Goal: Task Accomplishment & Management: Manage account settings

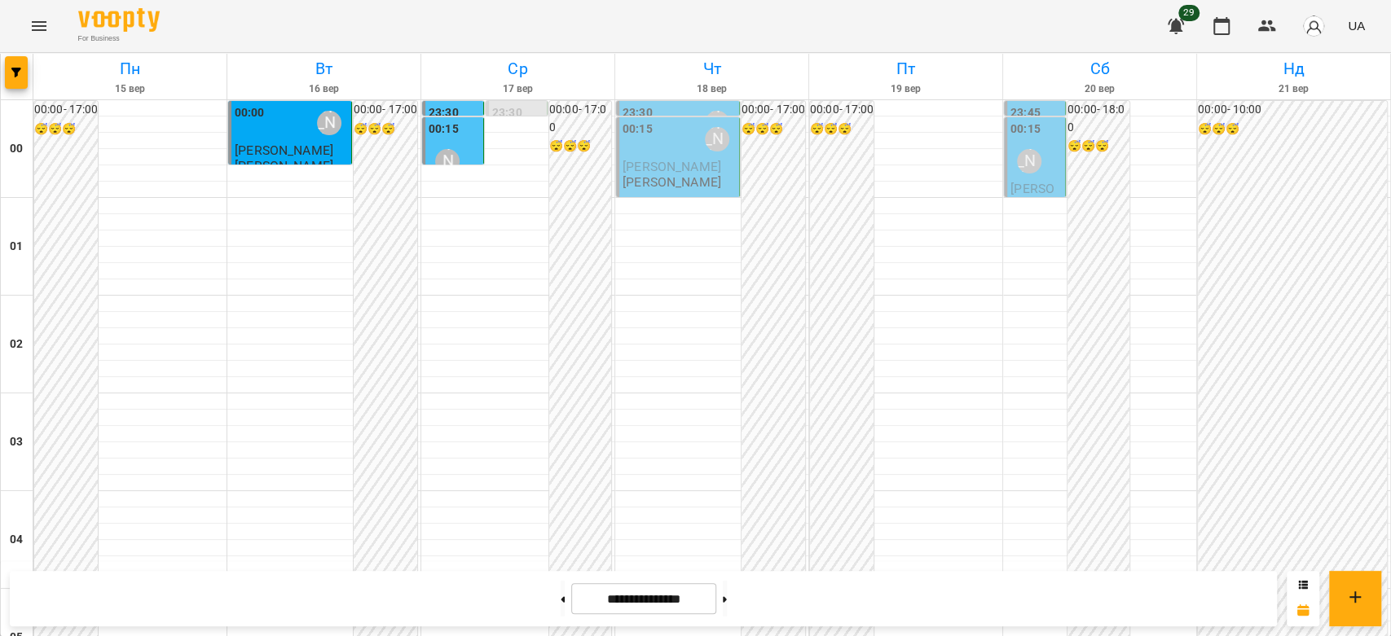
scroll to position [1521, 0]
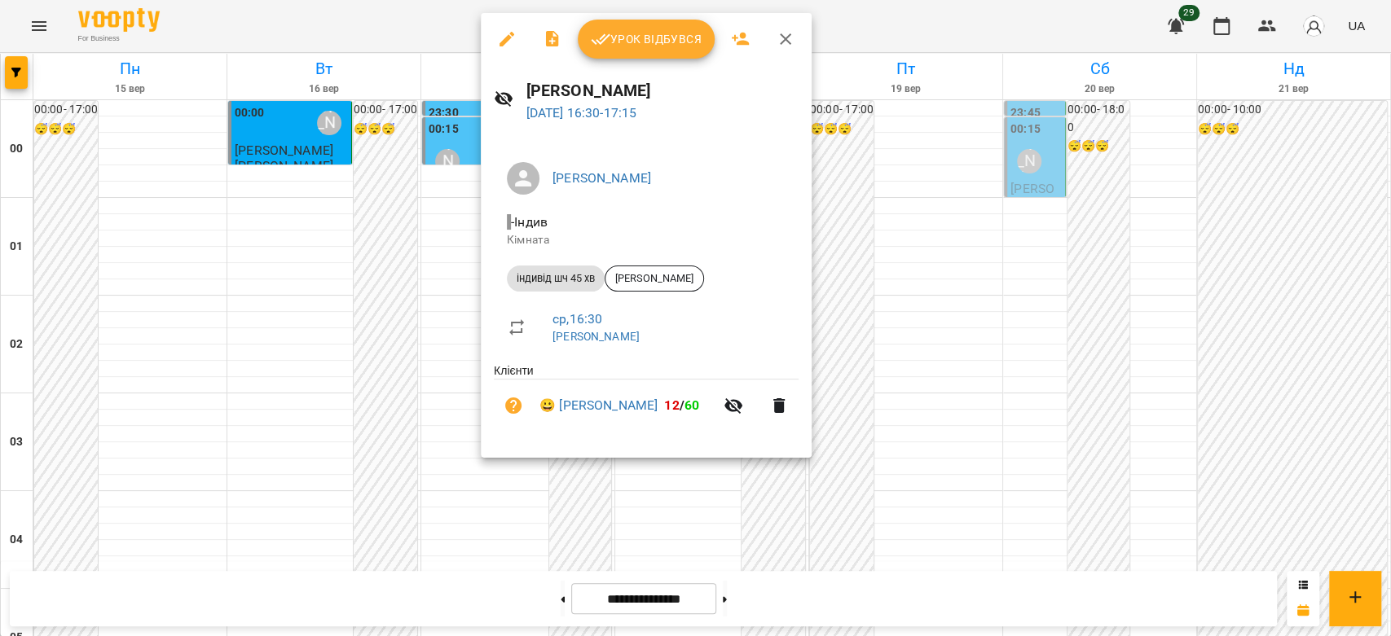
click at [381, 253] on div at bounding box center [695, 318] width 1391 height 636
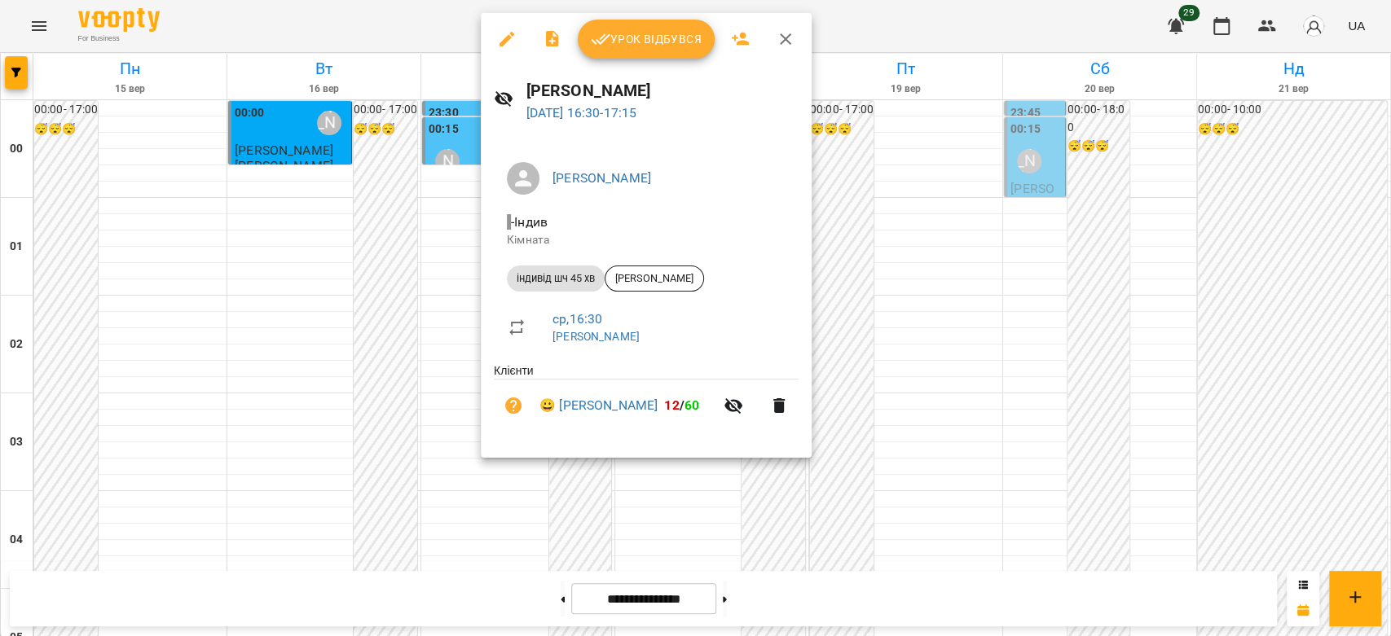
click at [398, 258] on div at bounding box center [695, 318] width 1391 height 636
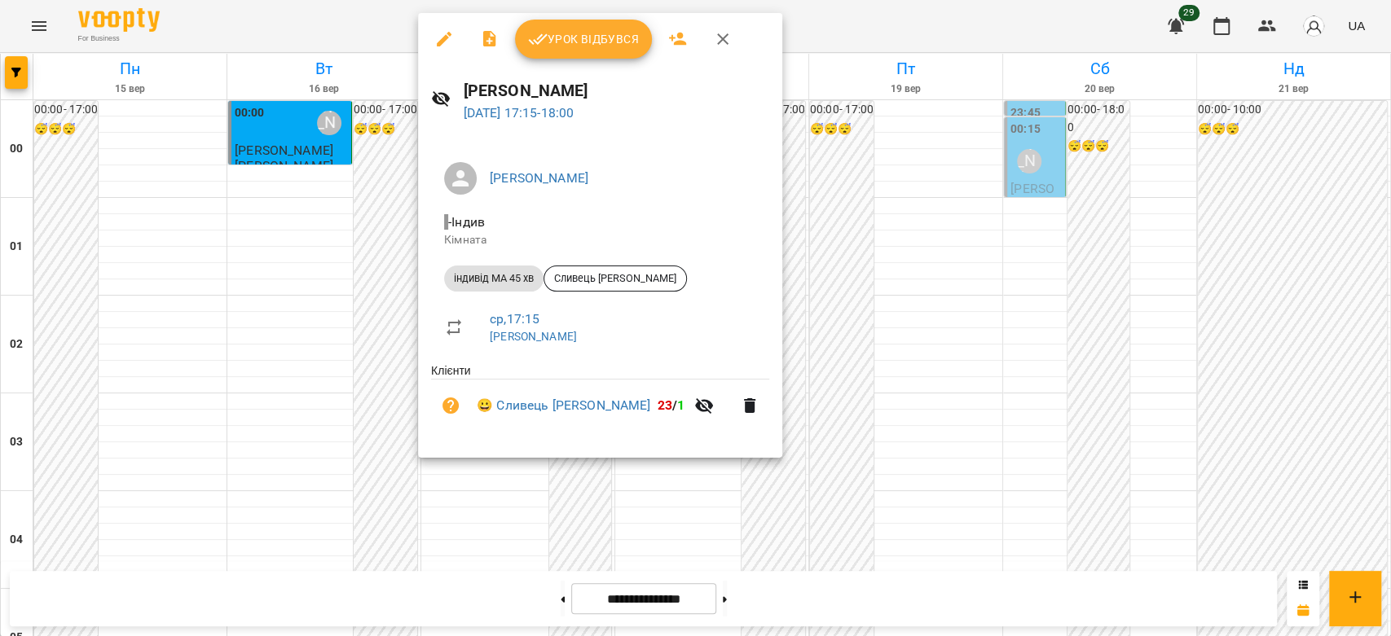
click at [376, 273] on div at bounding box center [695, 318] width 1391 height 636
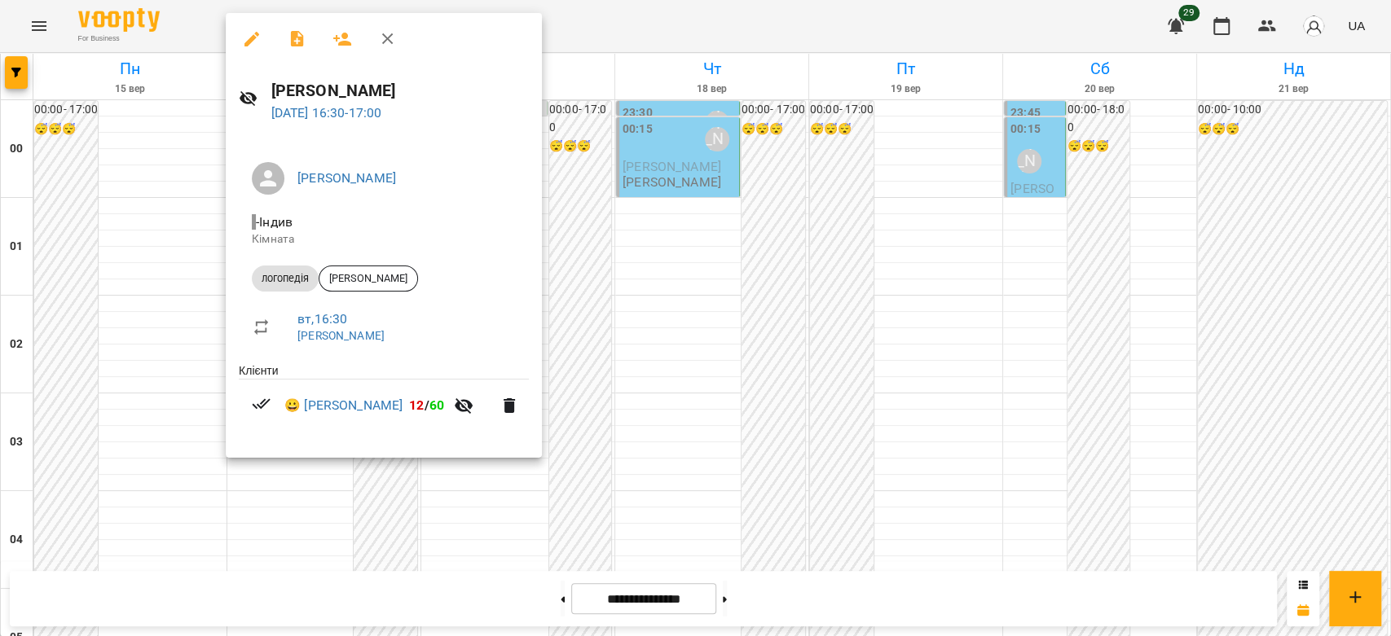
click at [704, 255] on div at bounding box center [695, 318] width 1391 height 636
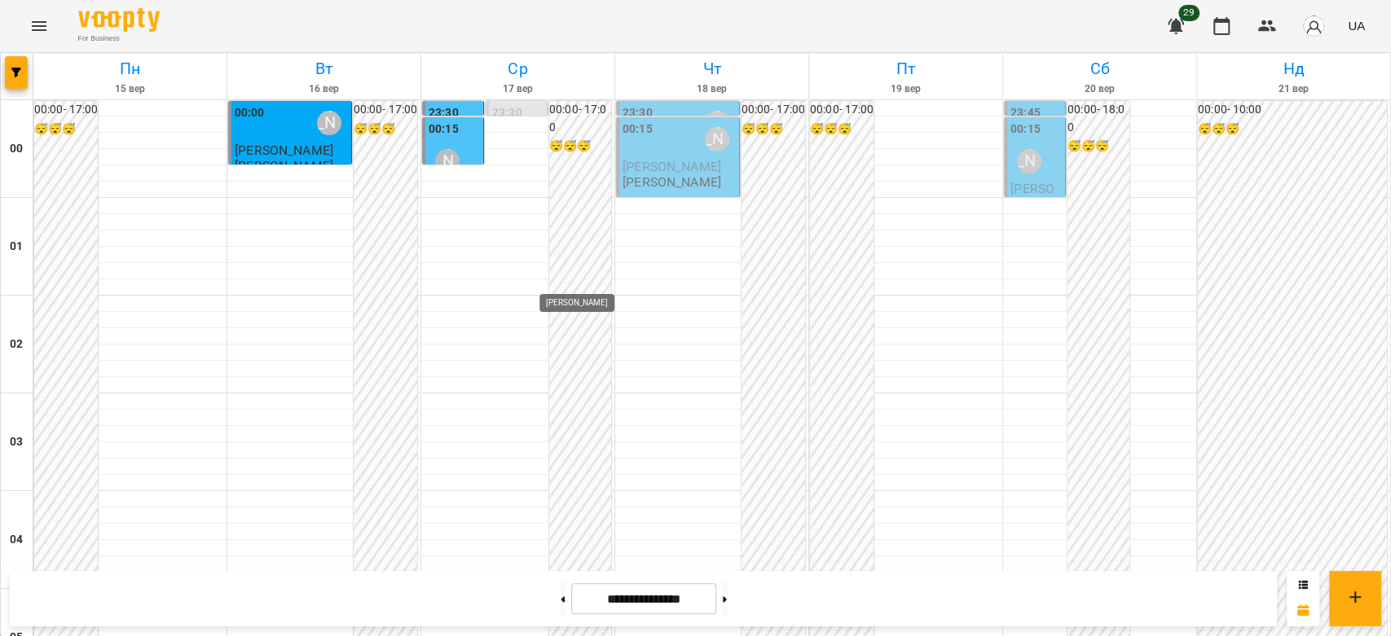
scroll to position [1612, 0]
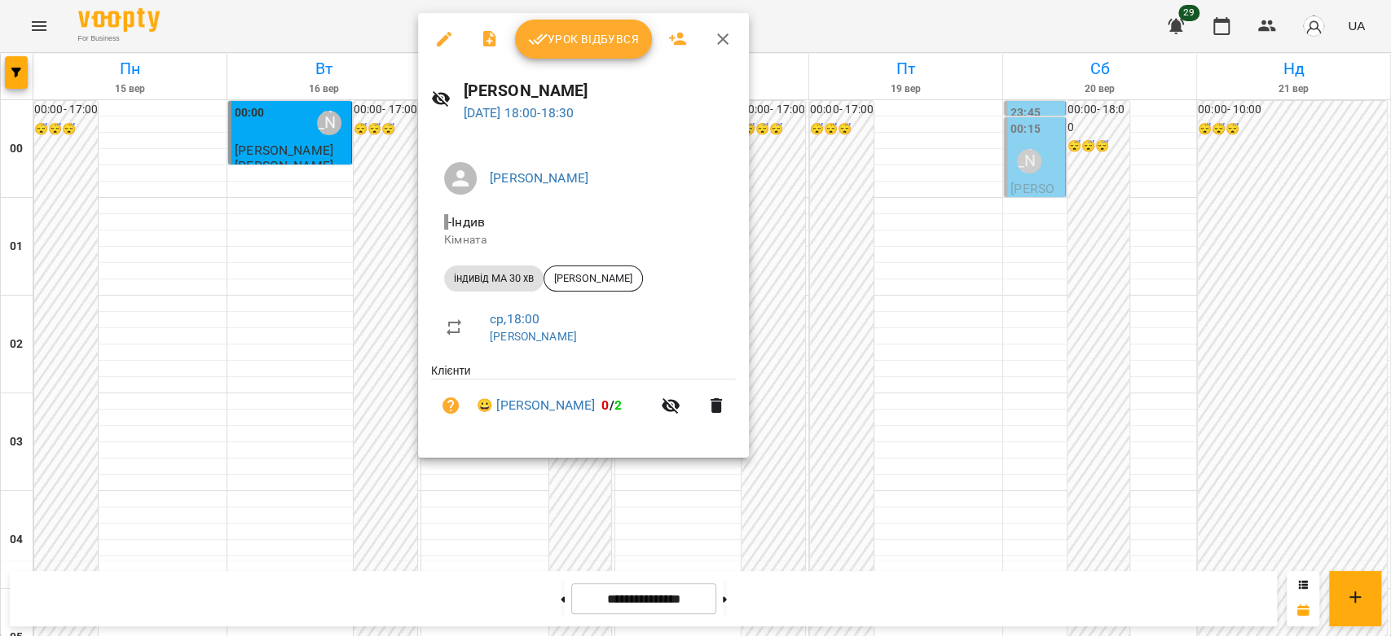
click at [354, 269] on div at bounding box center [695, 318] width 1391 height 636
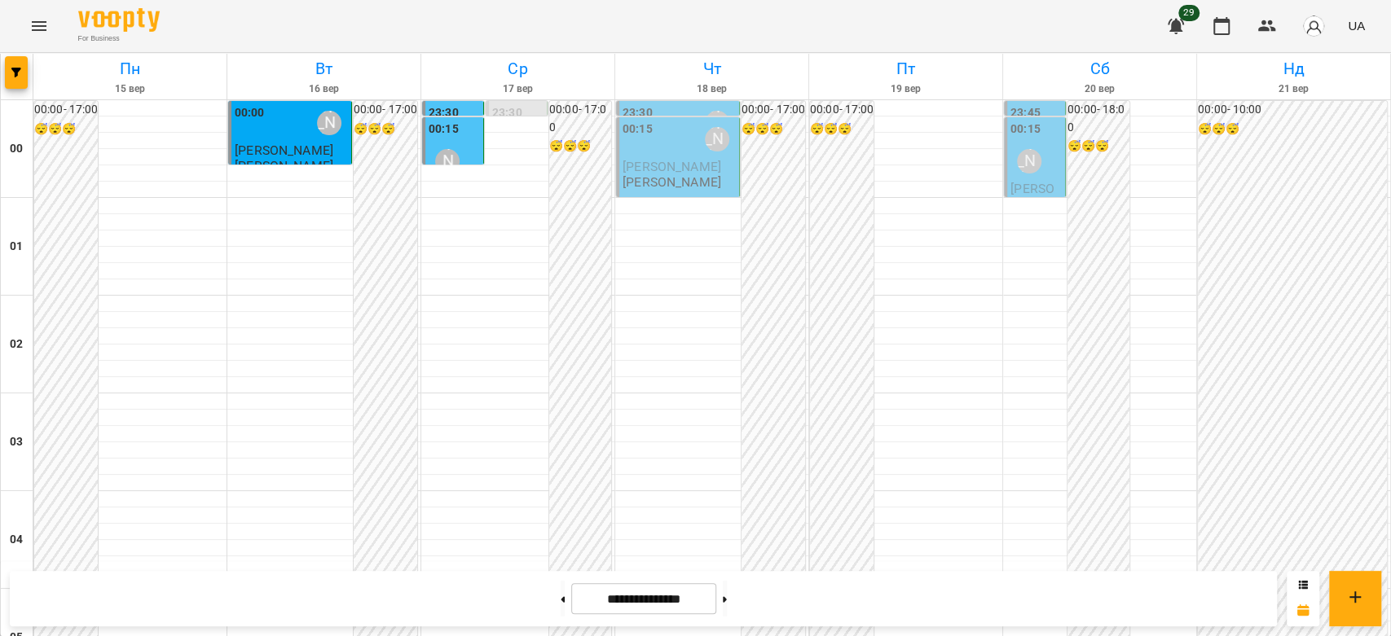
scroll to position [1884, 0]
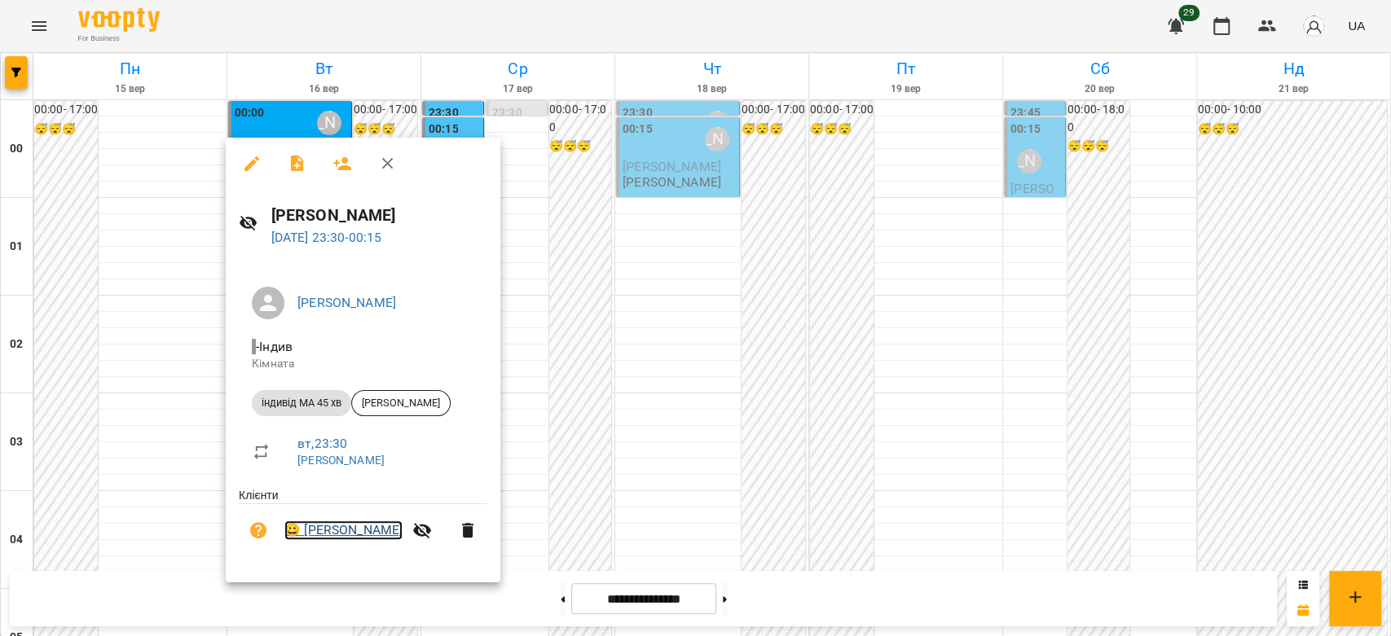
click at [348, 445] on link "😀 Мілана Бацула" at bounding box center [343, 531] width 118 height 20
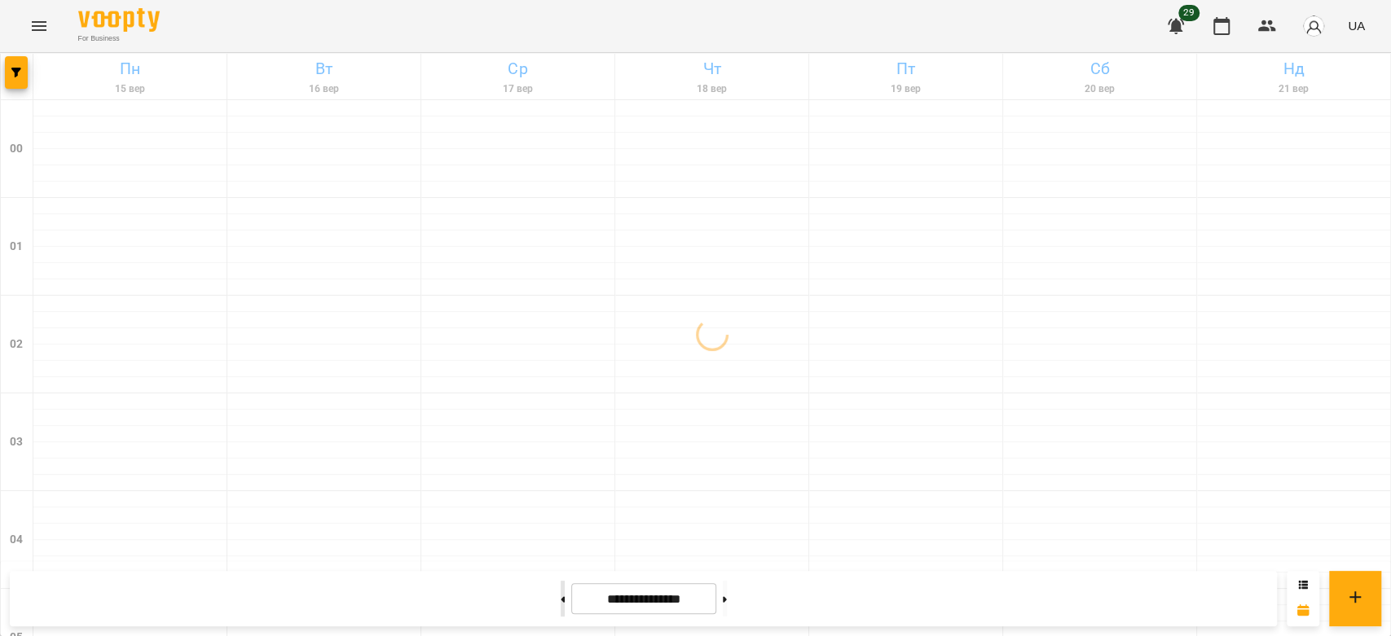
click at [561, 445] on button at bounding box center [563, 599] width 4 height 36
type input "**********"
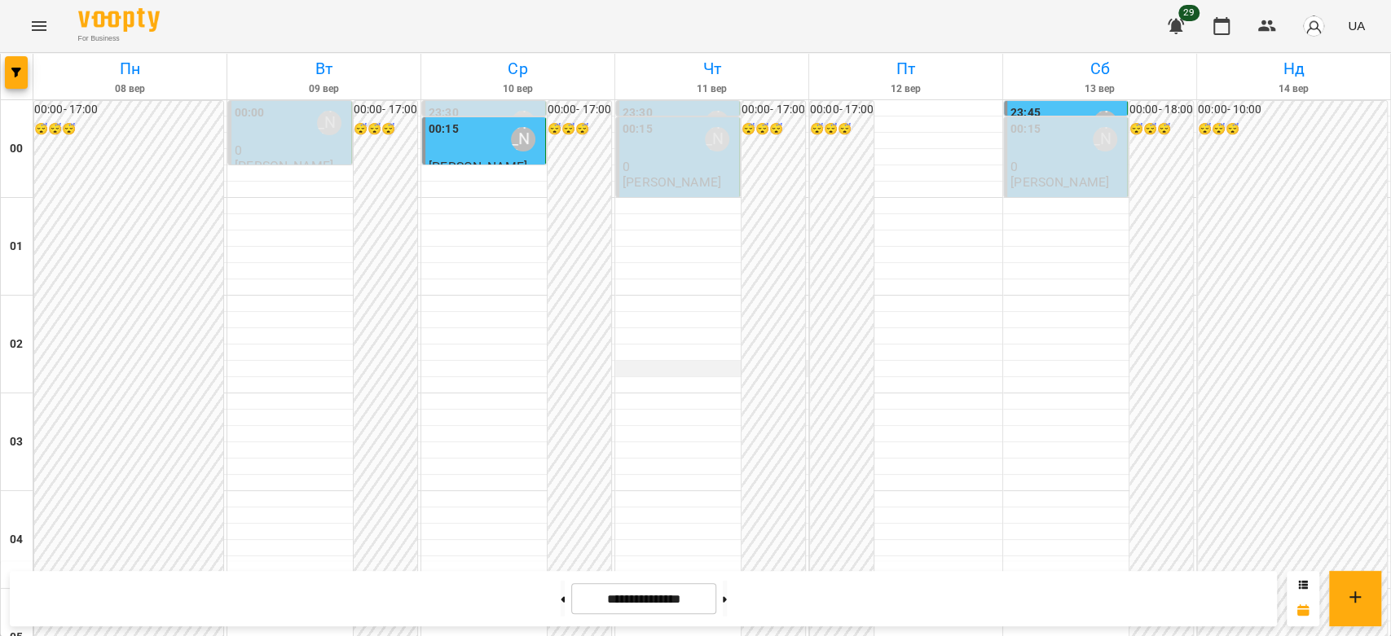
scroll to position [1448, 0]
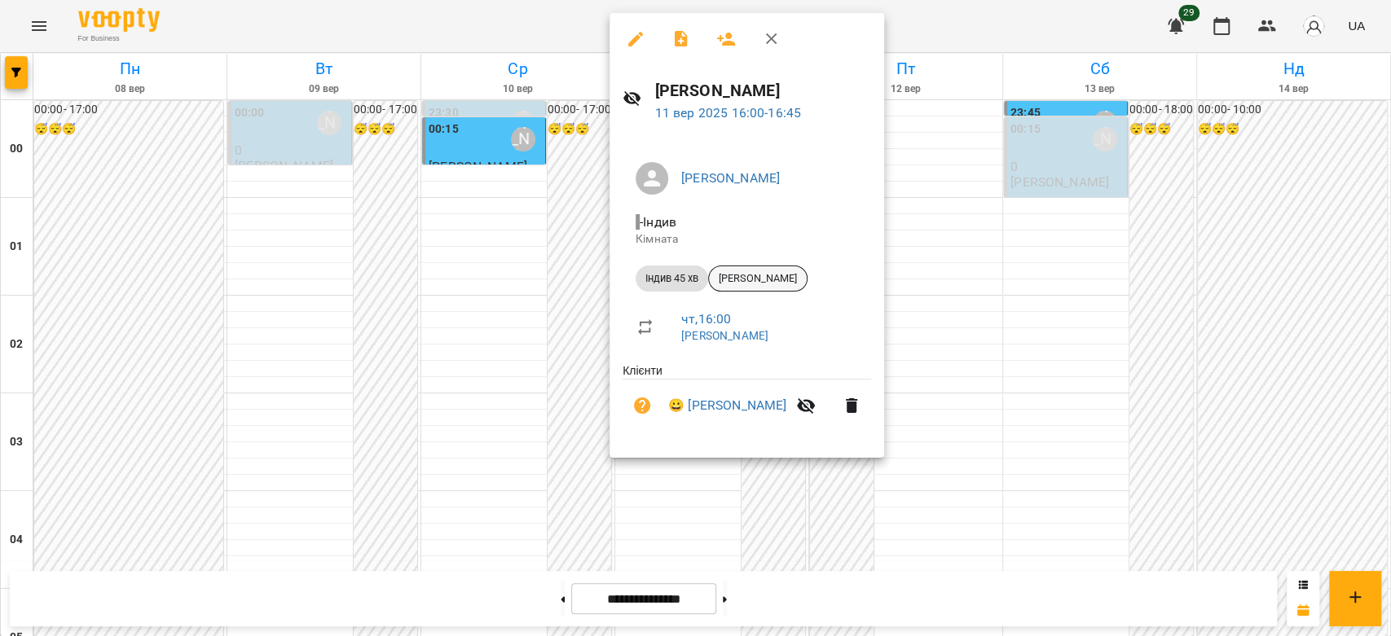
click at [732, 283] on span "Лео Гришаков" at bounding box center [758, 278] width 98 height 15
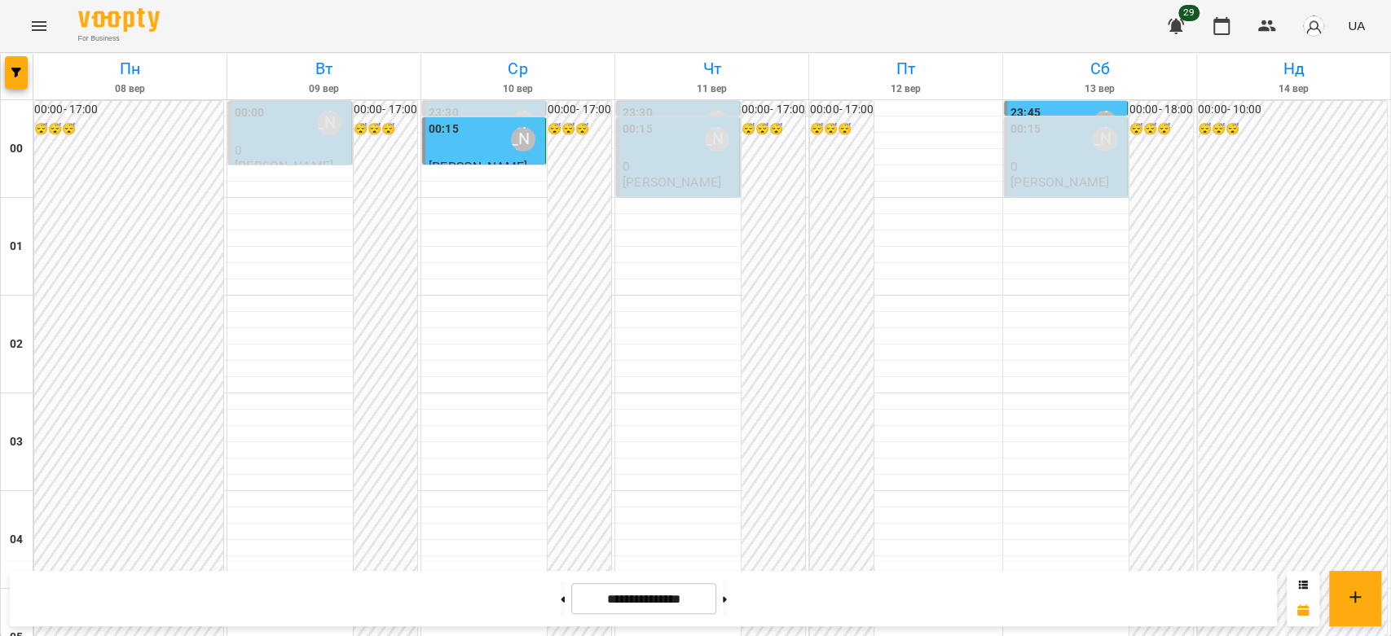
scroll to position [1448, 0]
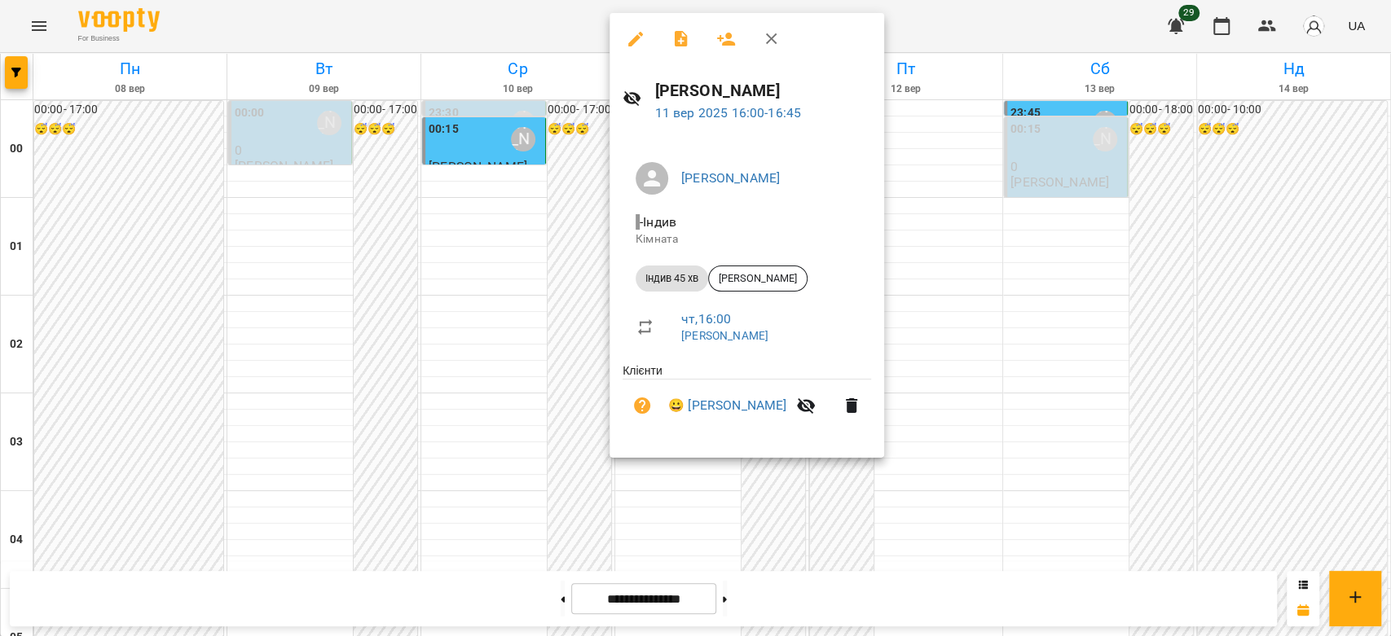
click at [638, 46] on icon "button" at bounding box center [636, 39] width 20 height 20
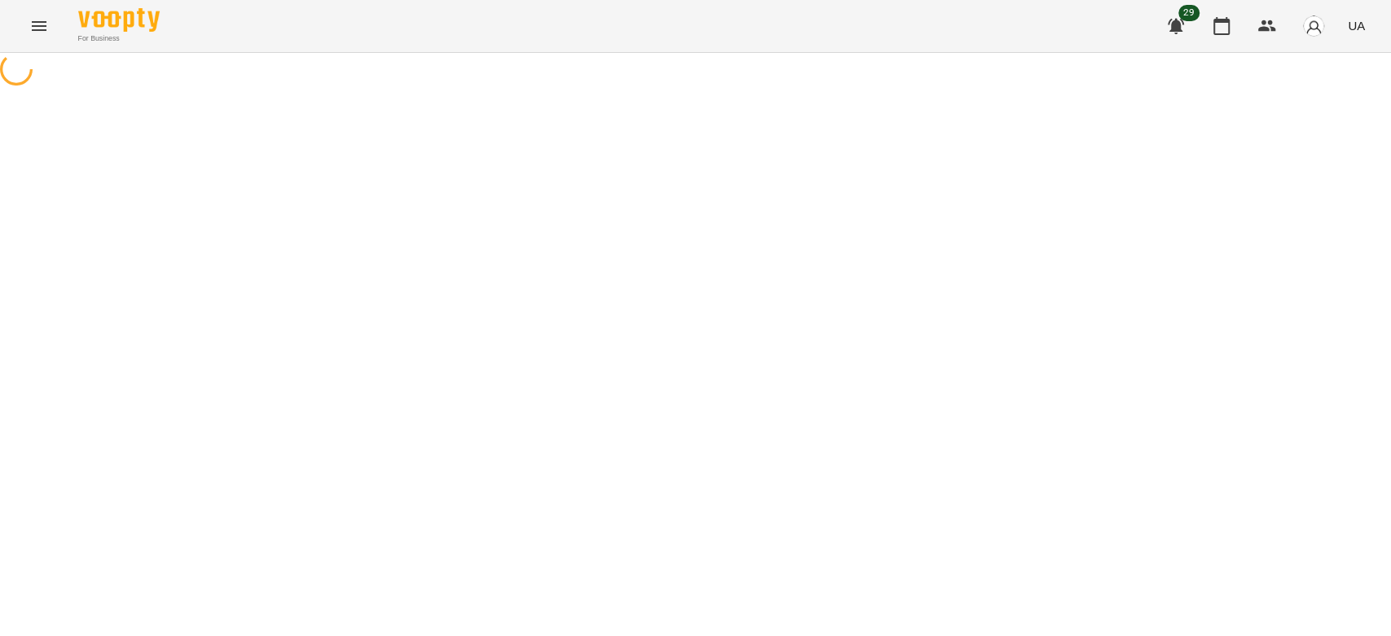
select select "**********"
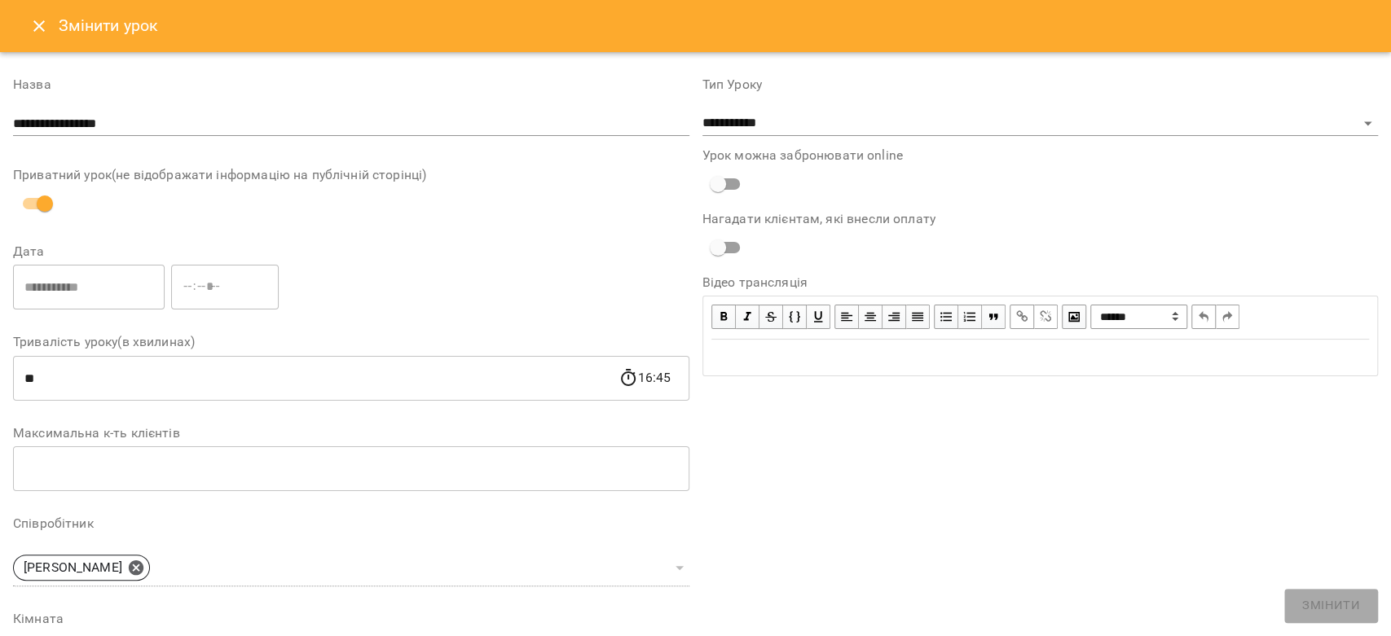
click at [35, 24] on icon "Close" at bounding box center [39, 26] width 20 height 20
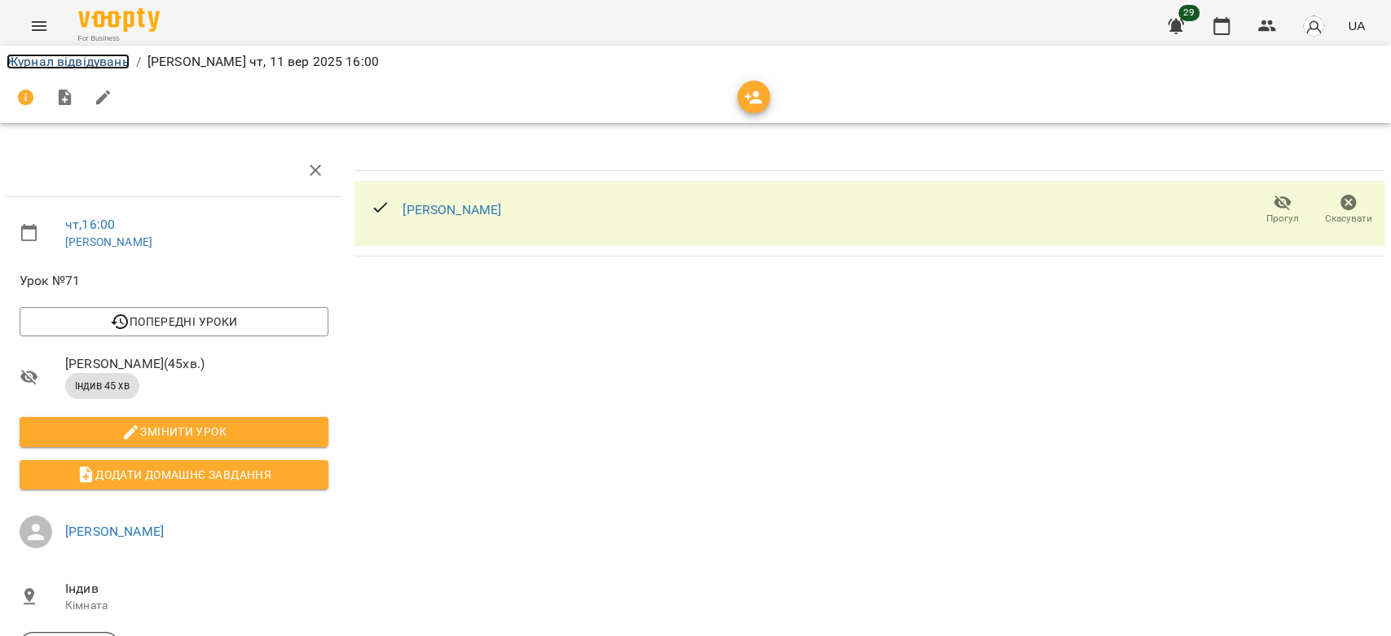
click at [24, 55] on link "Журнал відвідувань" at bounding box center [68, 61] width 123 height 15
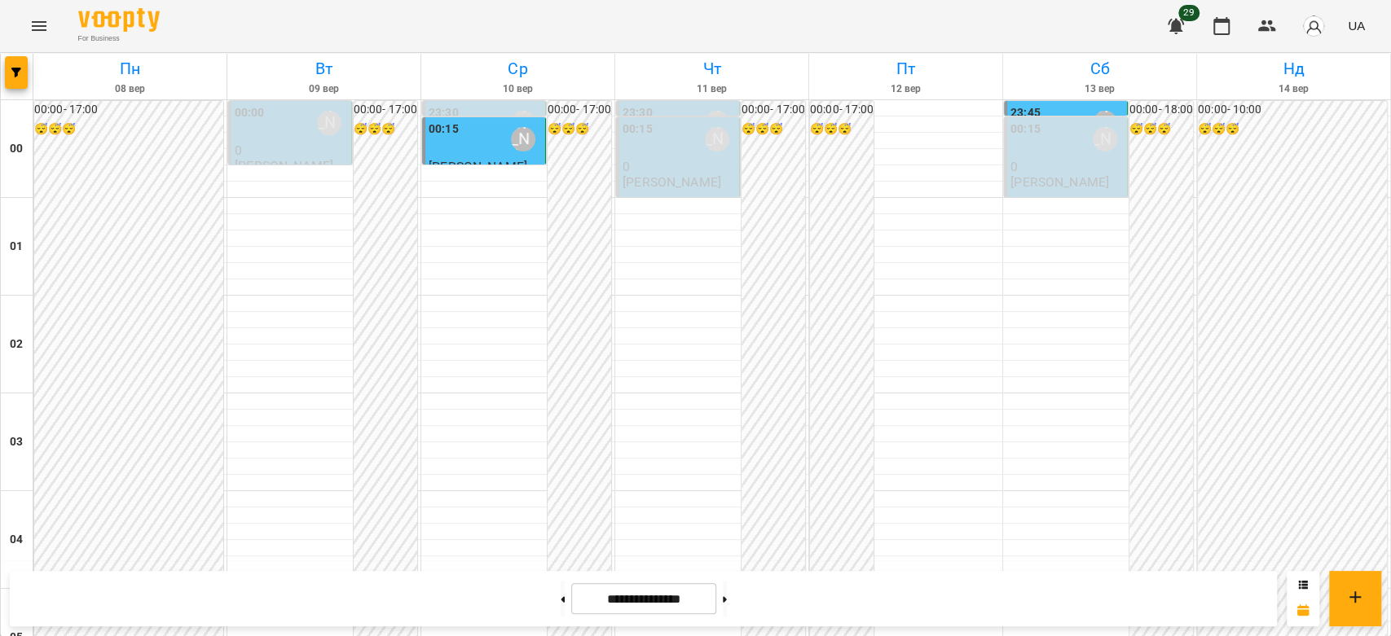
scroll to position [1884, 0]
click at [727, 445] on icon at bounding box center [725, 599] width 4 height 7
type input "**********"
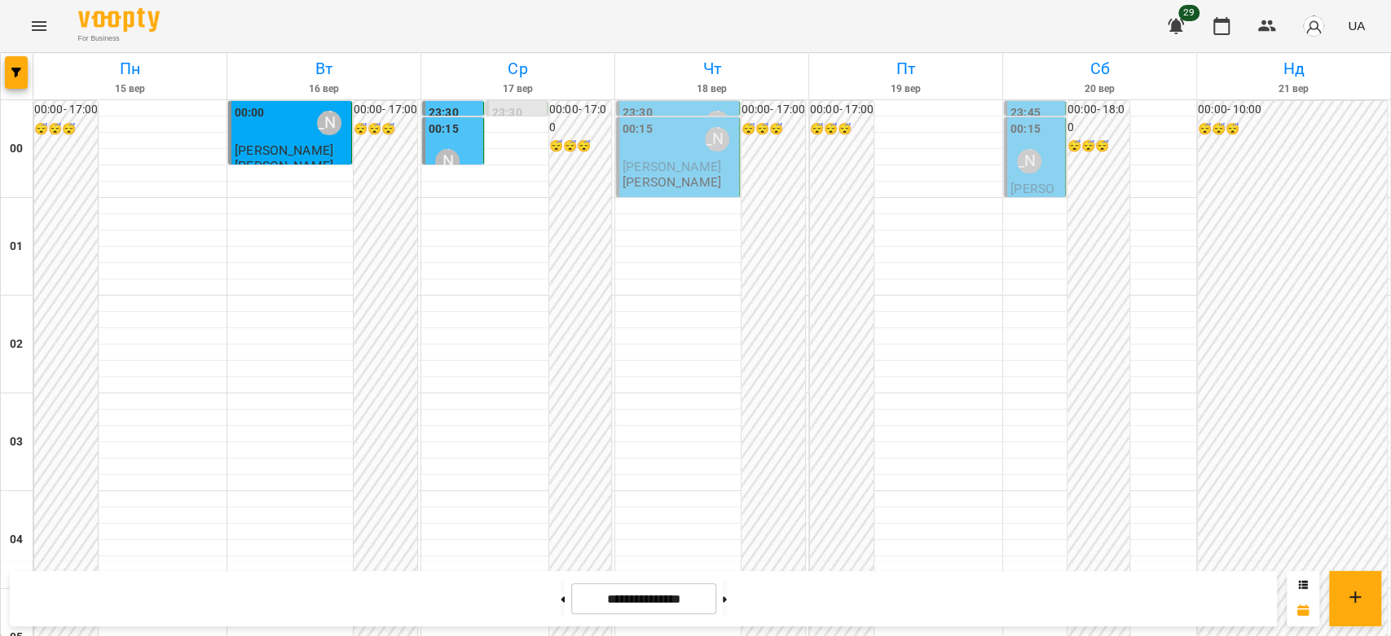
scroll to position [0, 0]
click at [629, 172] on span "Sofi Kiner" at bounding box center [672, 166] width 99 height 15
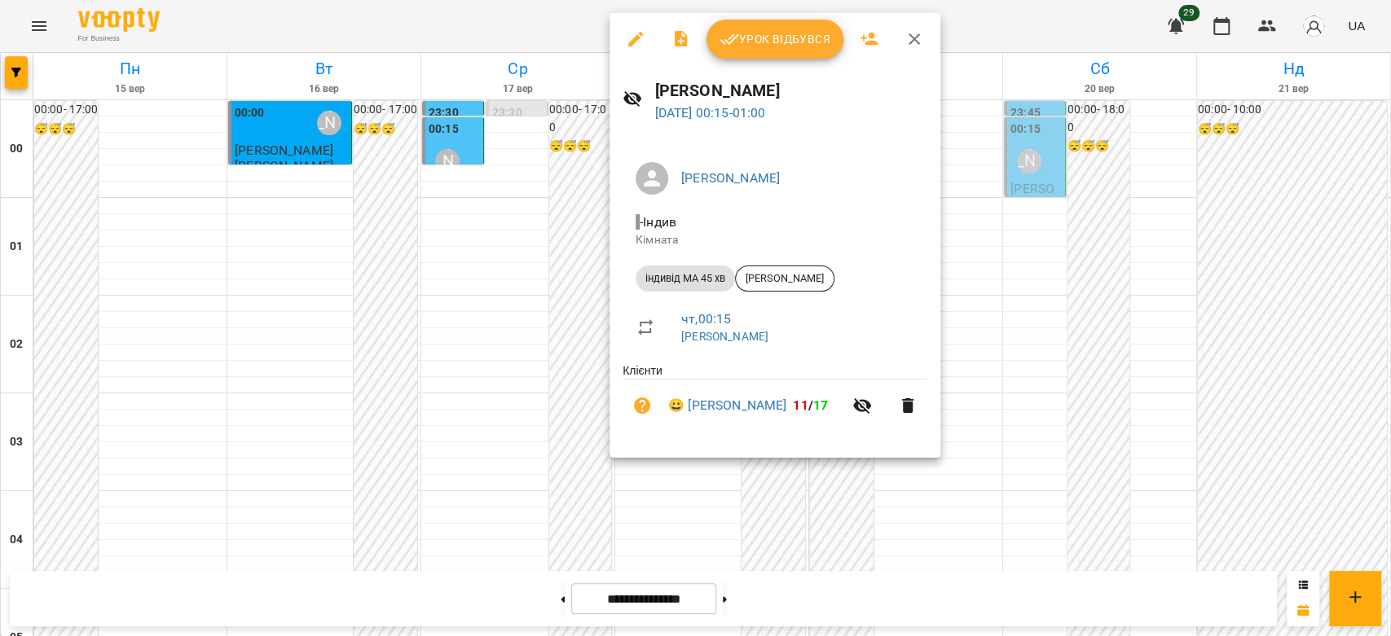
click at [528, 268] on div at bounding box center [695, 318] width 1391 height 636
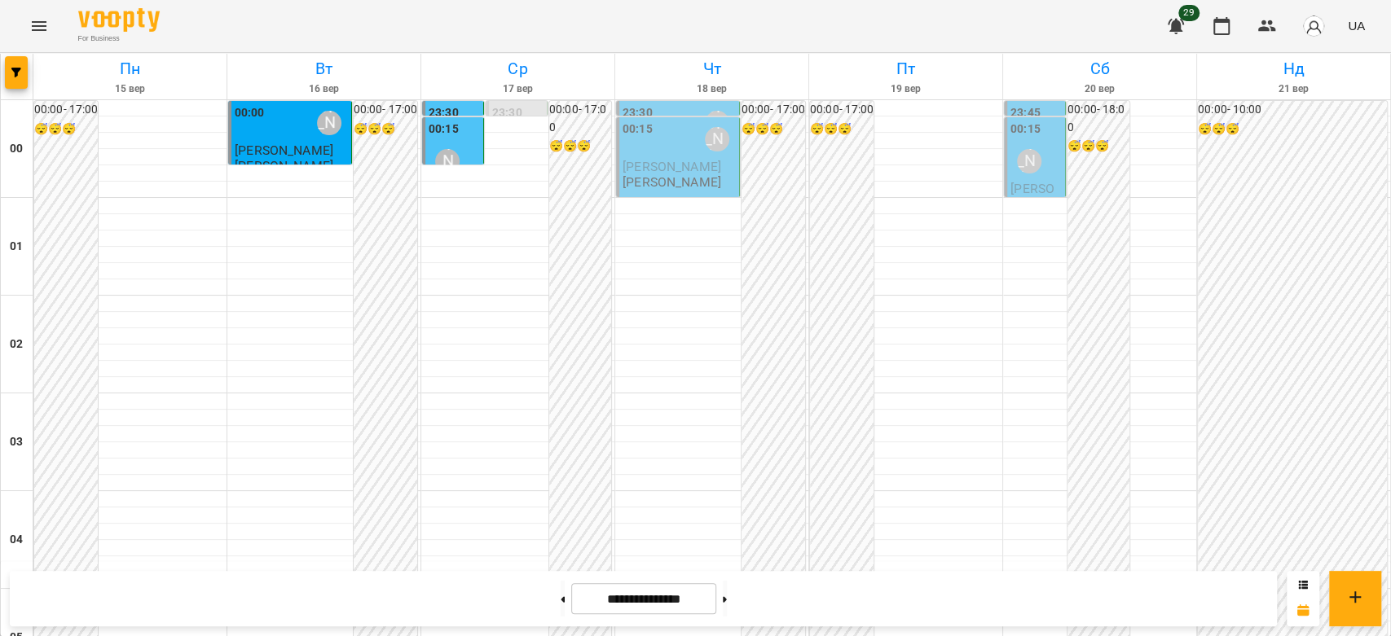
scroll to position [1086, 0]
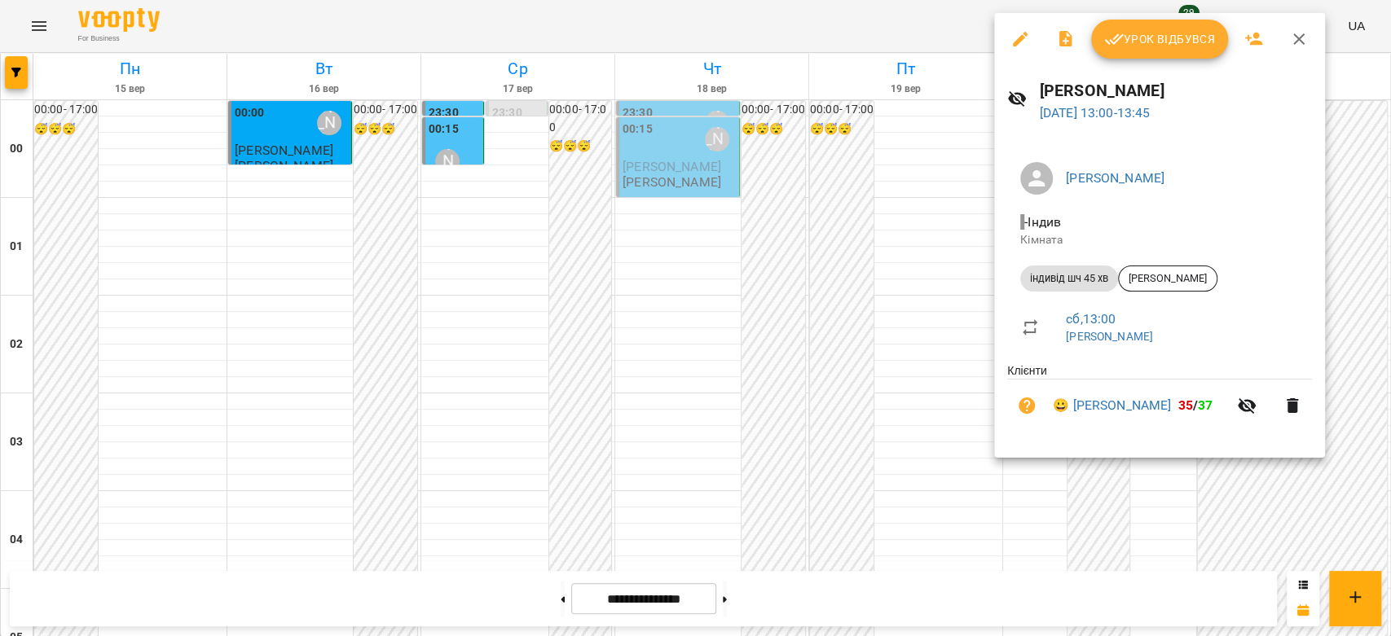
click at [741, 321] on div at bounding box center [695, 318] width 1391 height 636
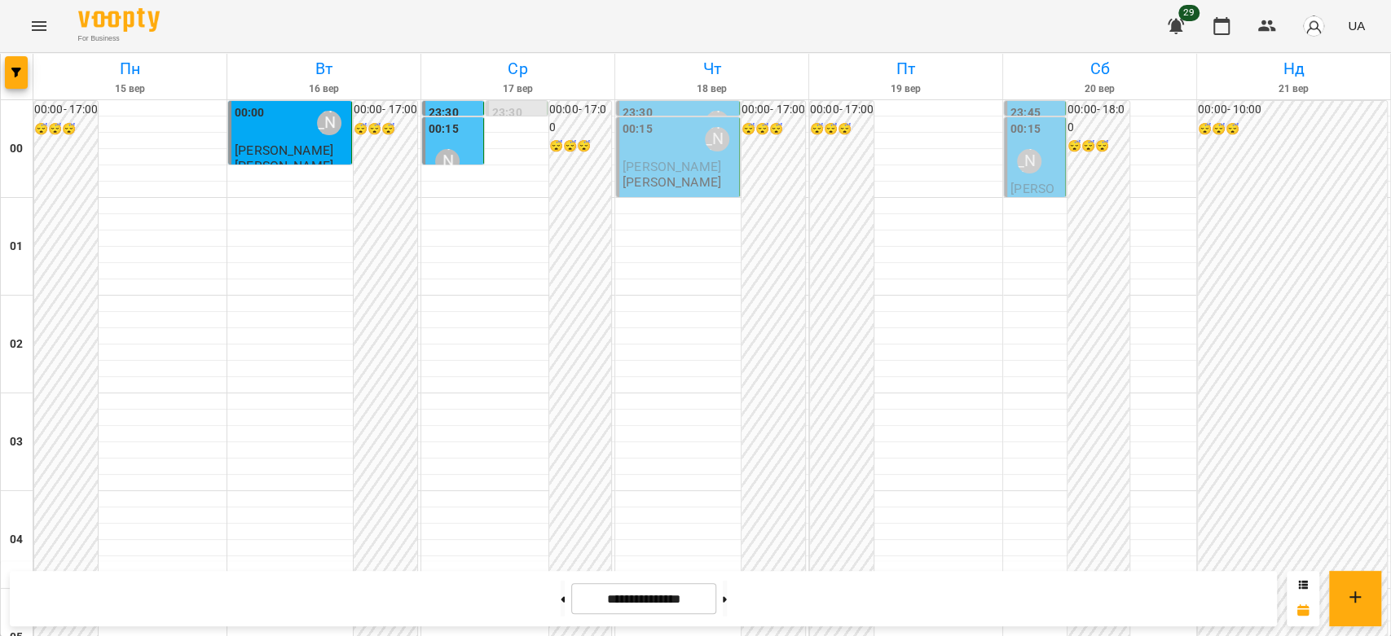
scroll to position [1267, 0]
click at [727, 601] on button at bounding box center [725, 599] width 4 height 36
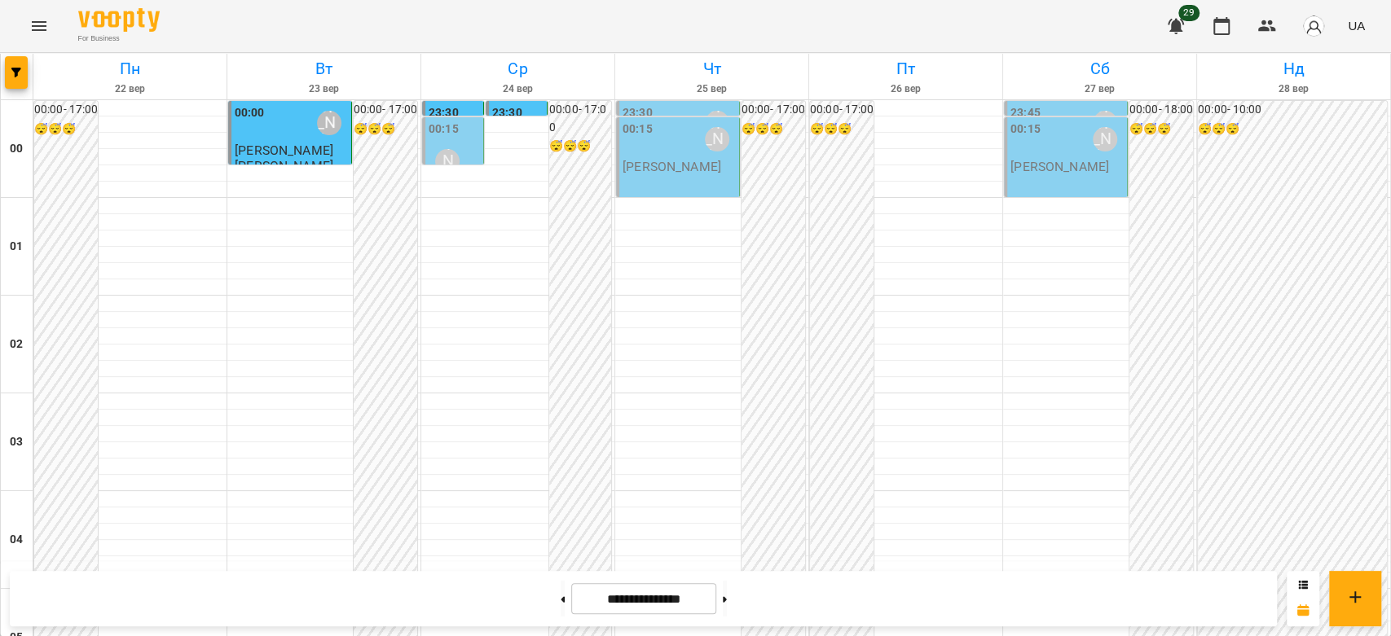
scroll to position [1884, 0]
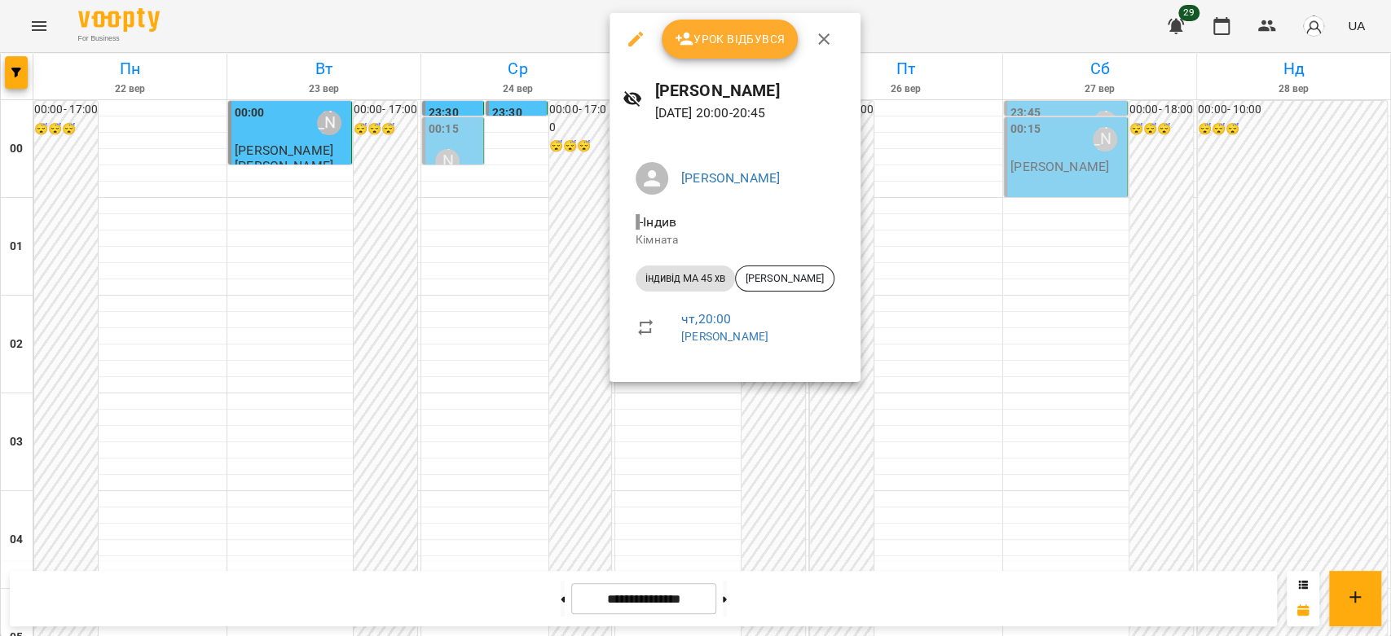
click at [456, 235] on div at bounding box center [695, 318] width 1391 height 636
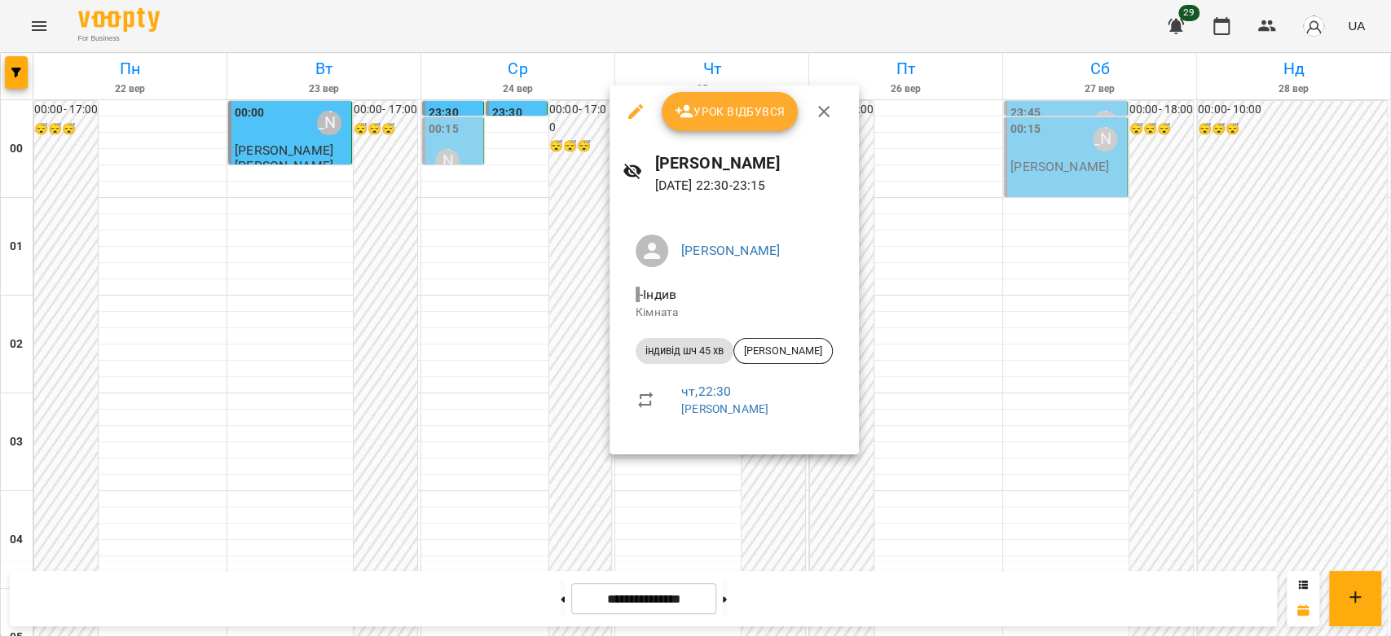
click at [542, 384] on div at bounding box center [695, 318] width 1391 height 636
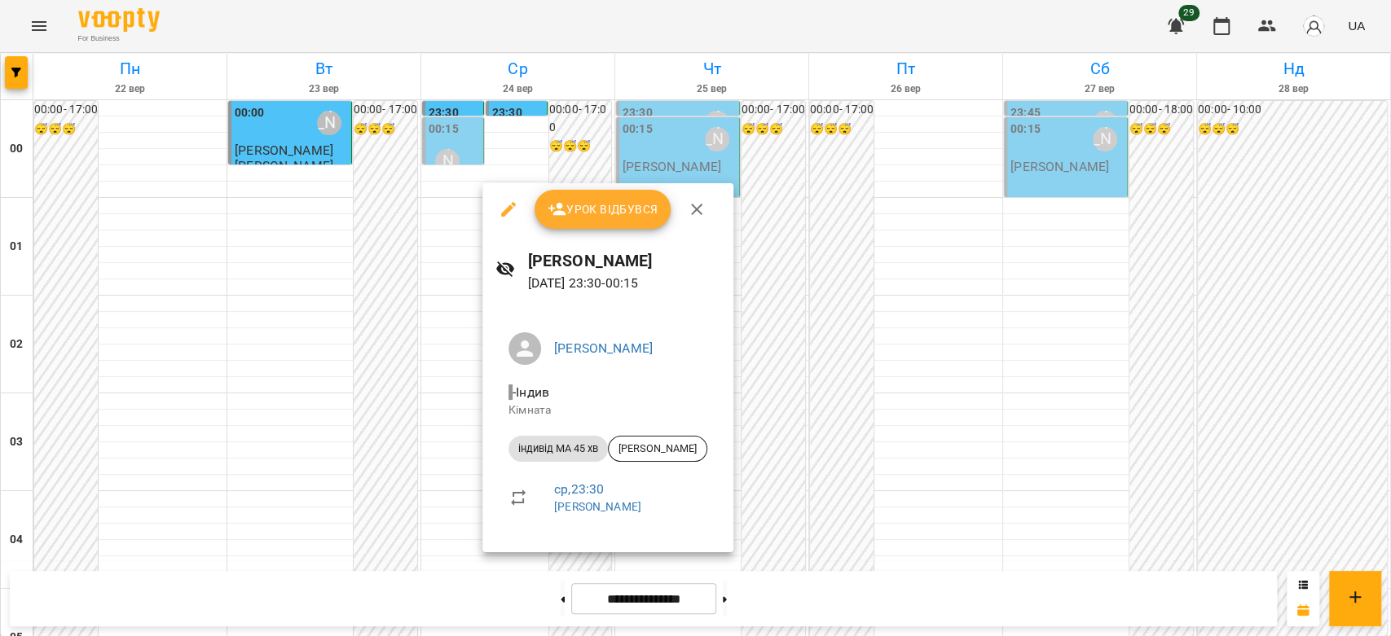
click at [430, 409] on div at bounding box center [695, 318] width 1391 height 636
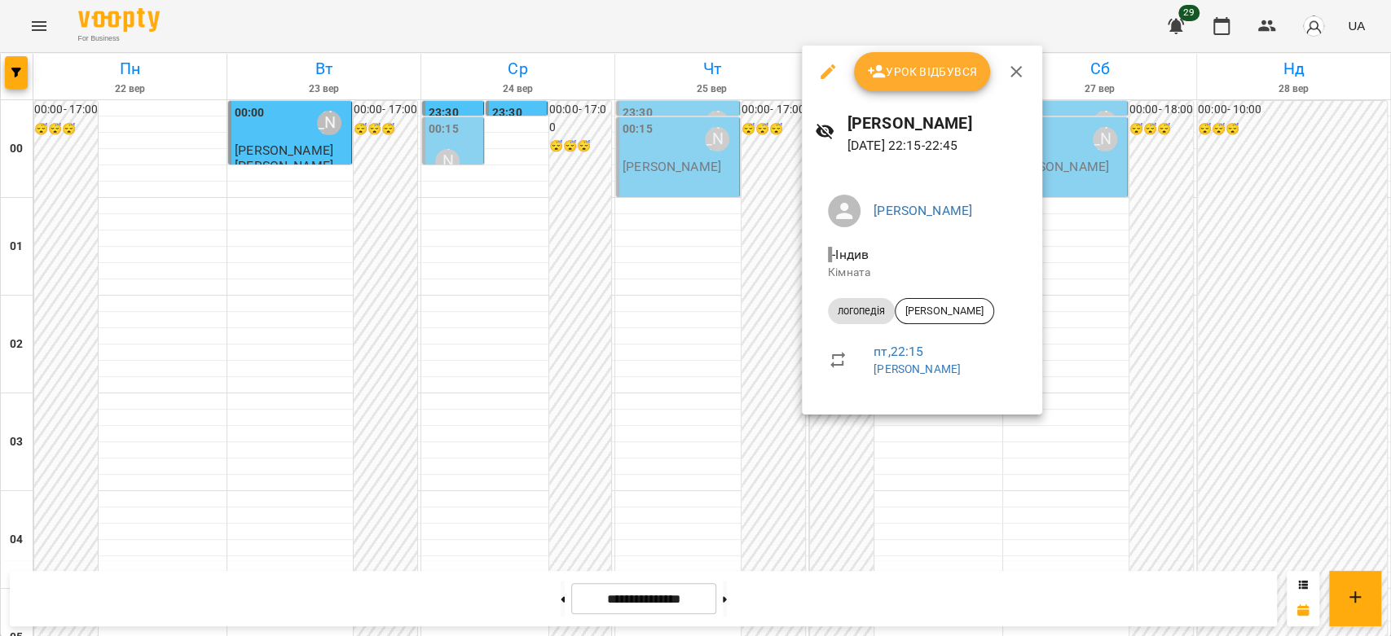
click at [614, 383] on div at bounding box center [695, 318] width 1391 height 636
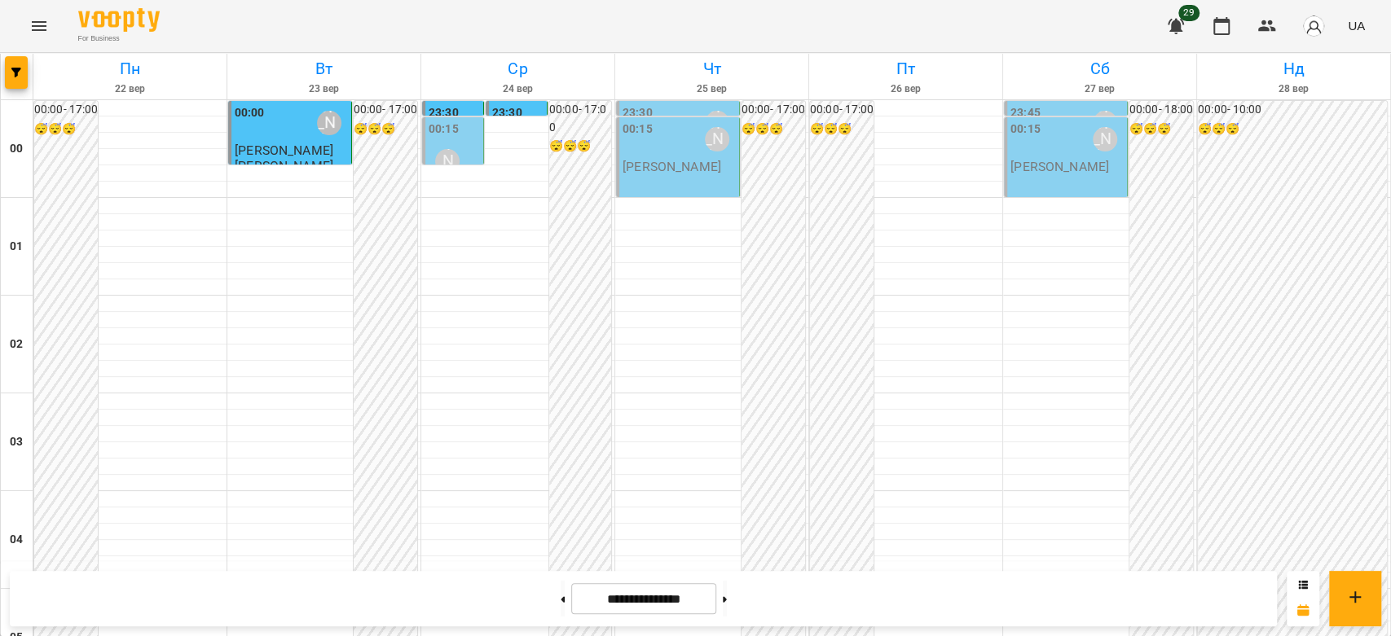
scroll to position [1612, 0]
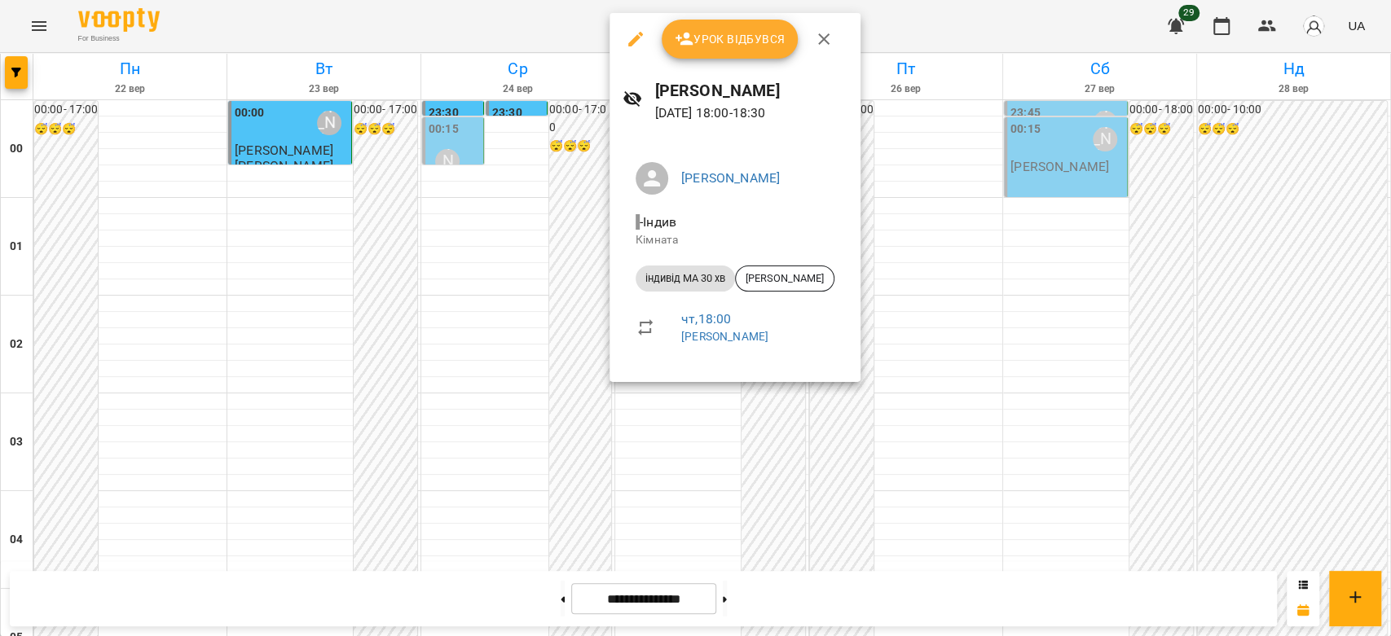
click at [491, 288] on div at bounding box center [695, 318] width 1391 height 636
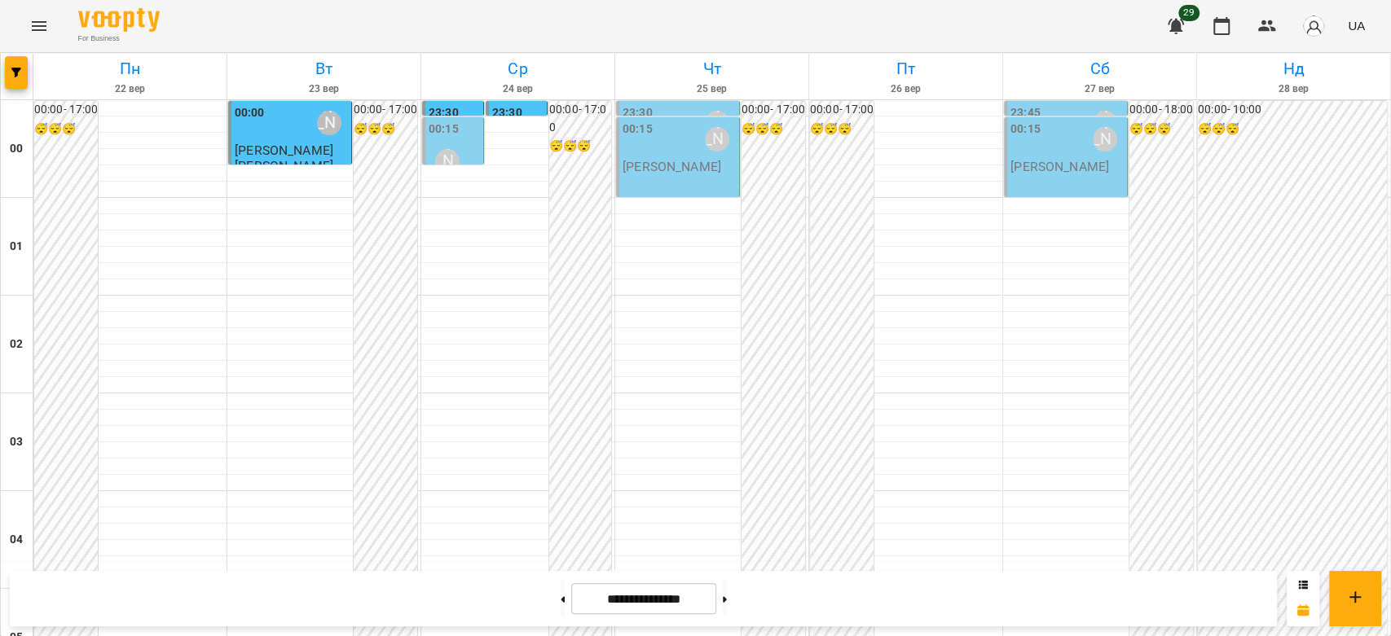
scroll to position [1431, 0]
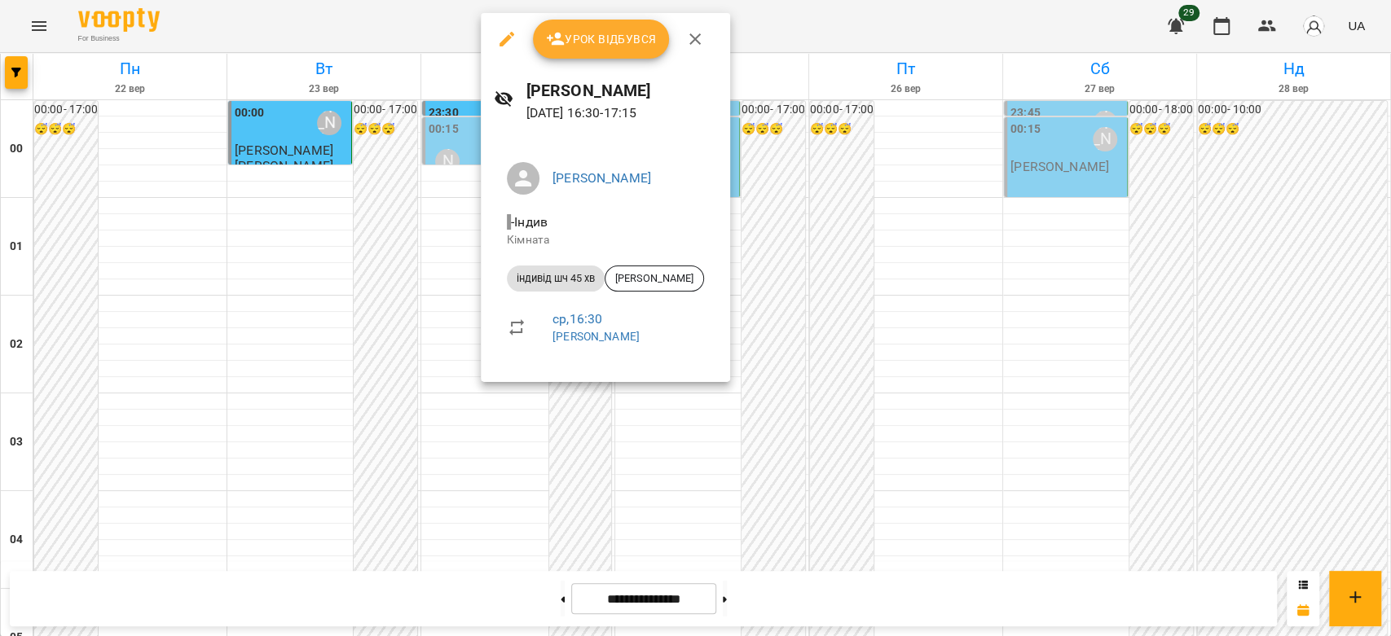
click at [443, 324] on div at bounding box center [695, 318] width 1391 height 636
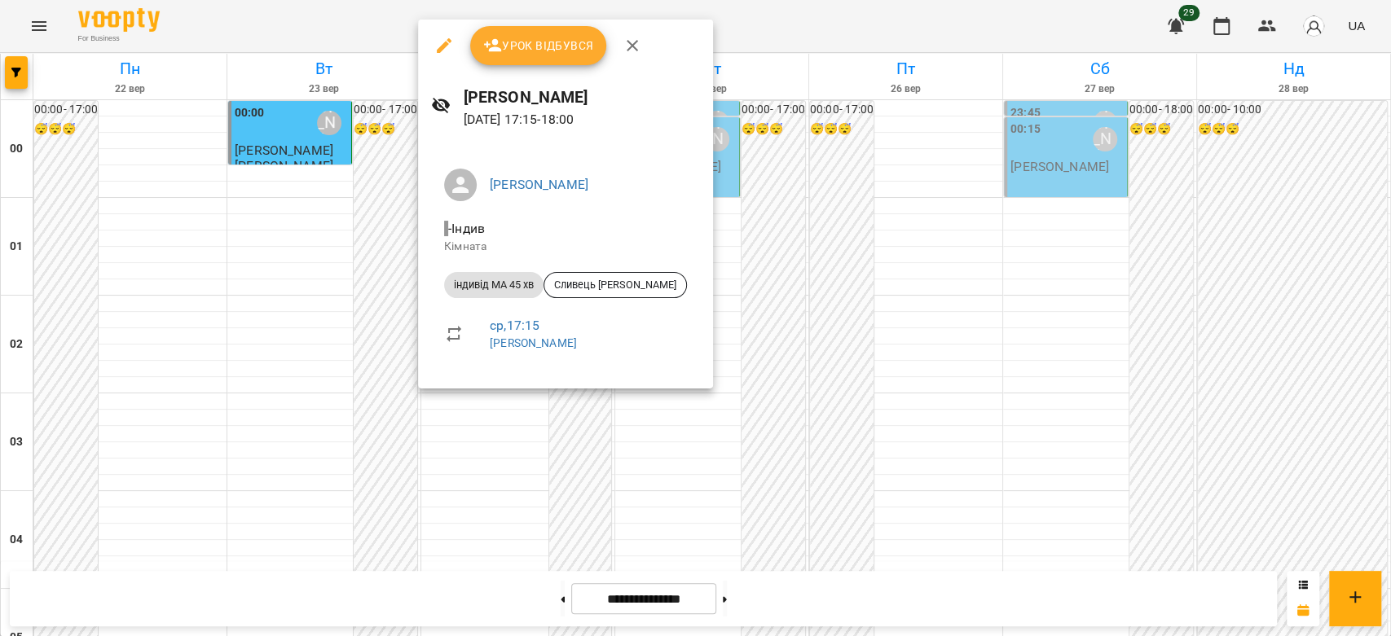
click at [378, 311] on div at bounding box center [695, 318] width 1391 height 636
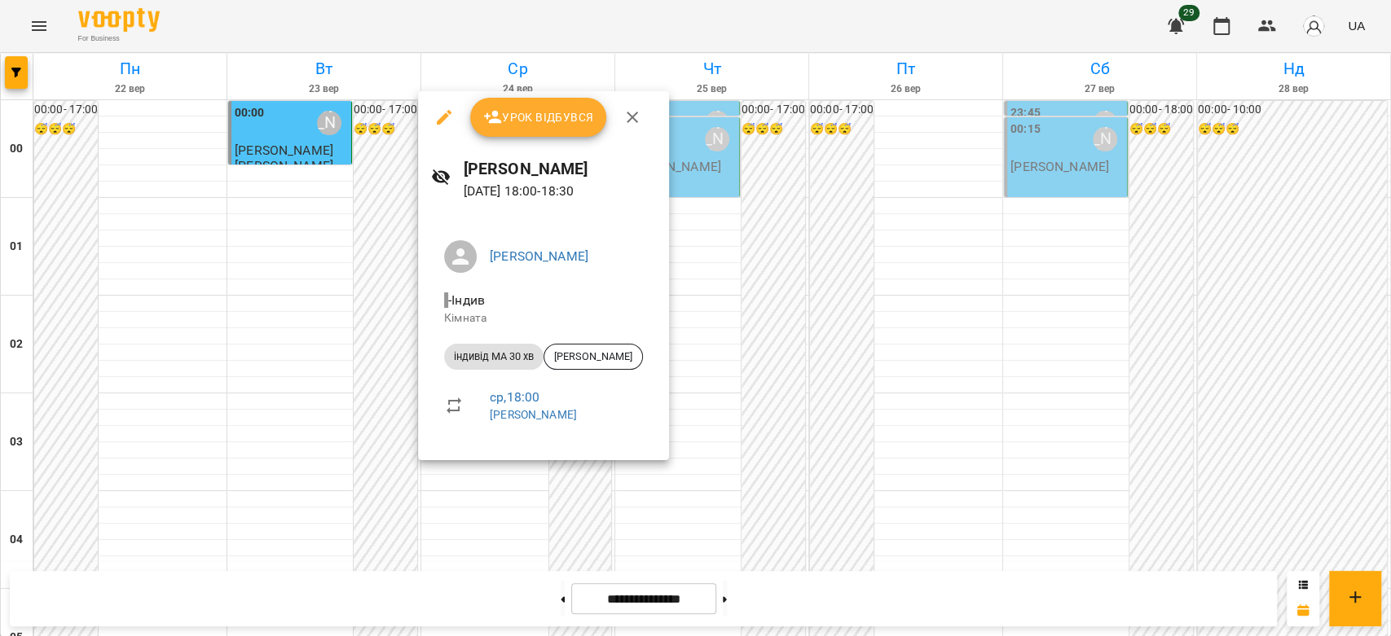
click at [325, 363] on div at bounding box center [695, 318] width 1391 height 636
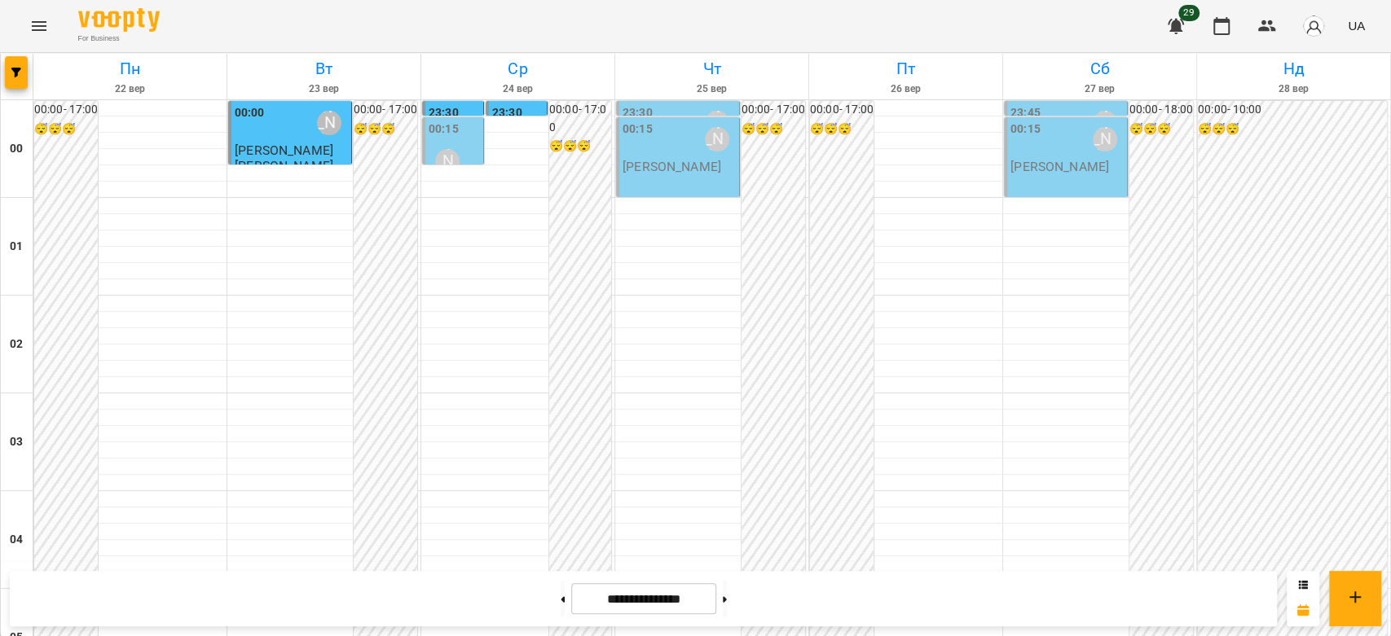
scroll to position [1521, 0]
click at [561, 601] on button at bounding box center [563, 599] width 4 height 36
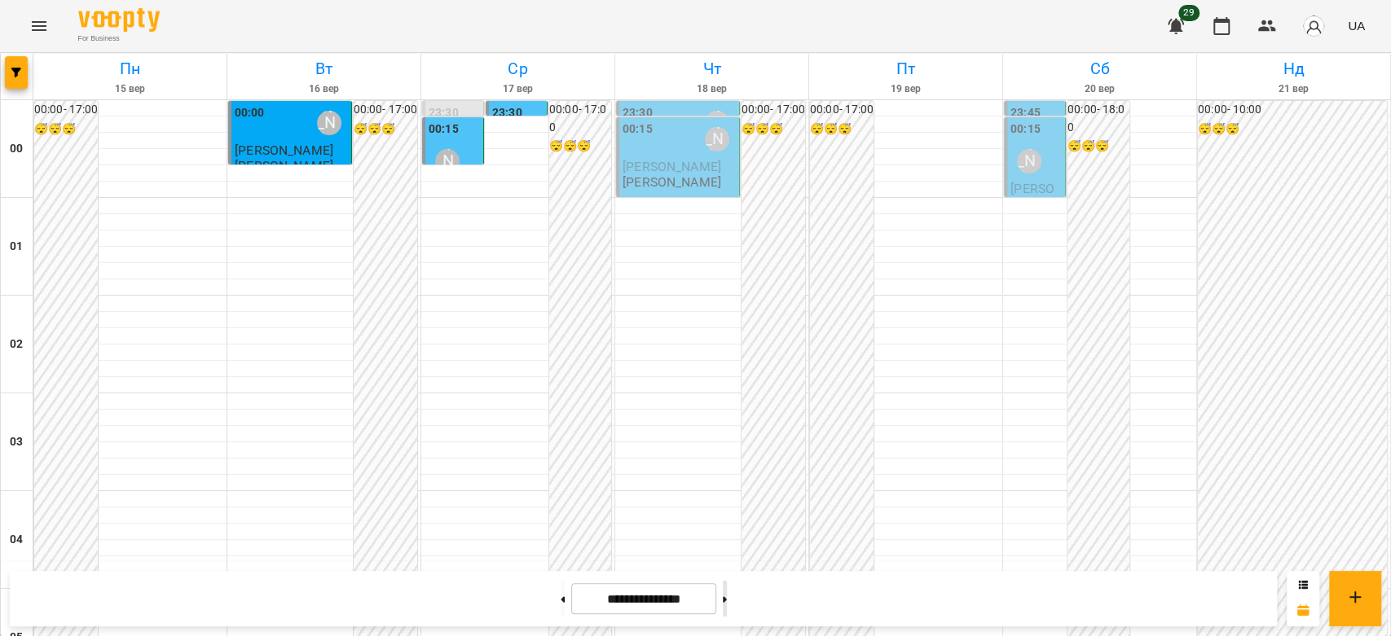
click at [727, 600] on button at bounding box center [725, 599] width 4 height 36
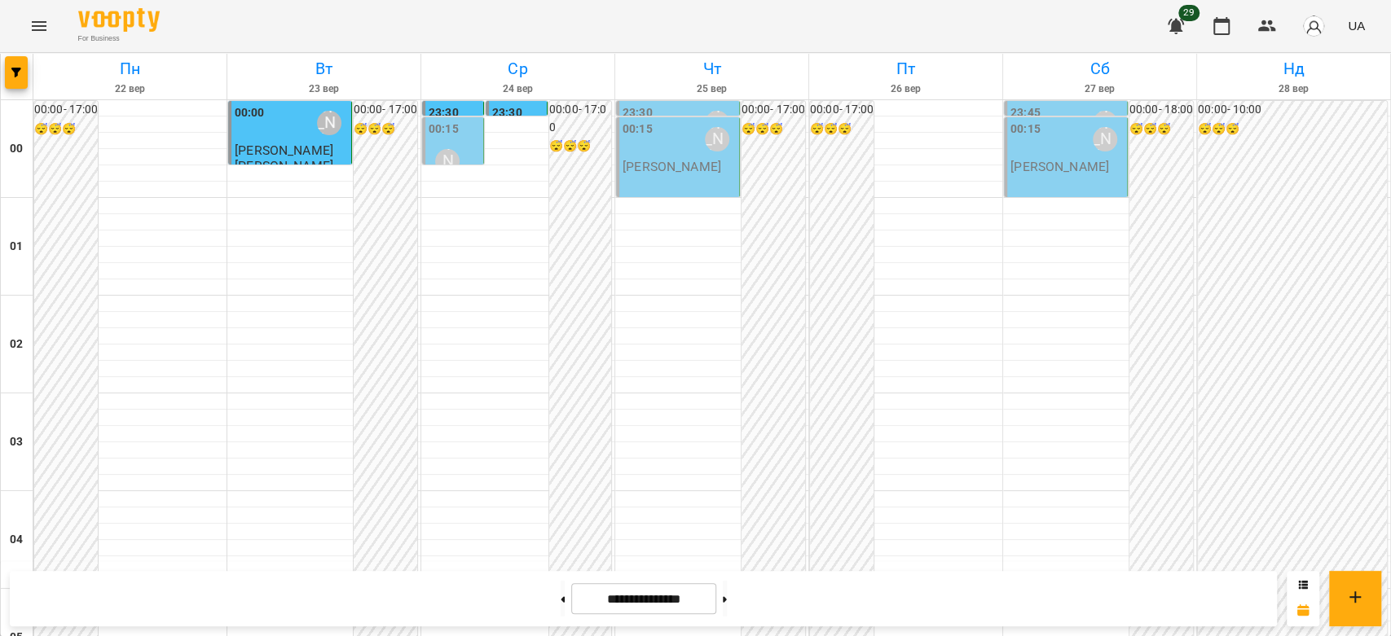
scroll to position [1793, 0]
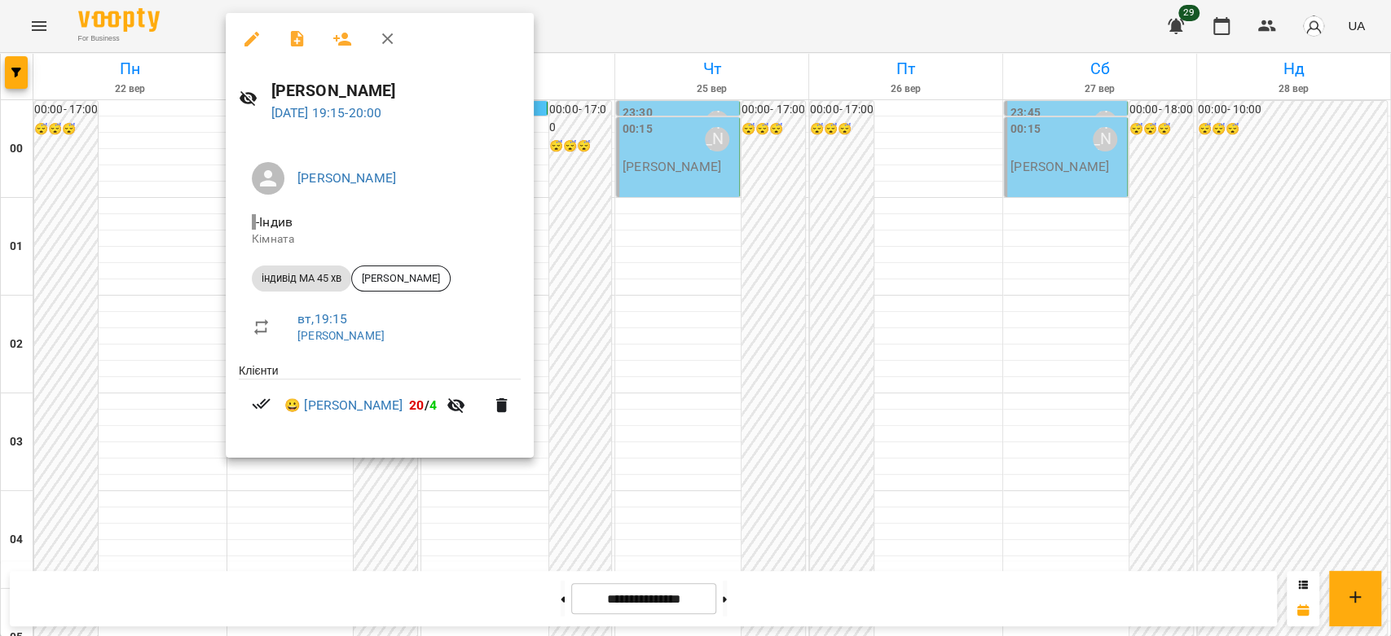
click at [578, 362] on div at bounding box center [695, 318] width 1391 height 636
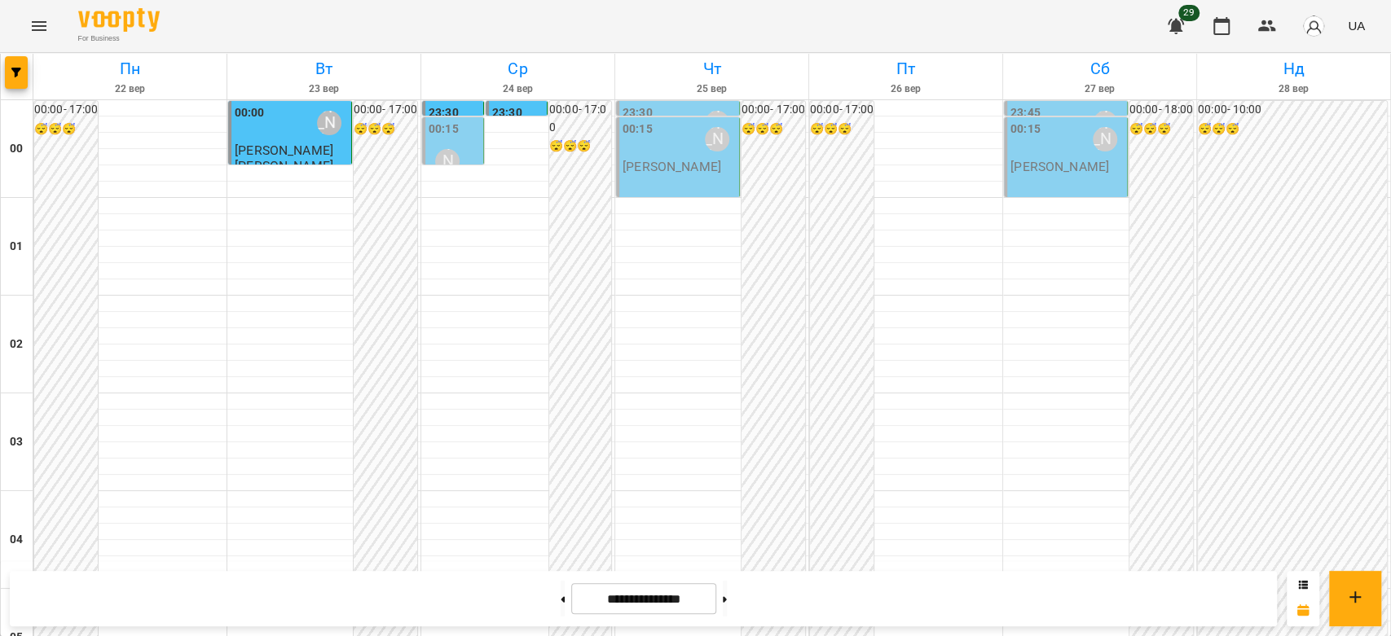
scroll to position [1431, 0]
click at [561, 601] on button at bounding box center [563, 599] width 4 height 36
type input "**********"
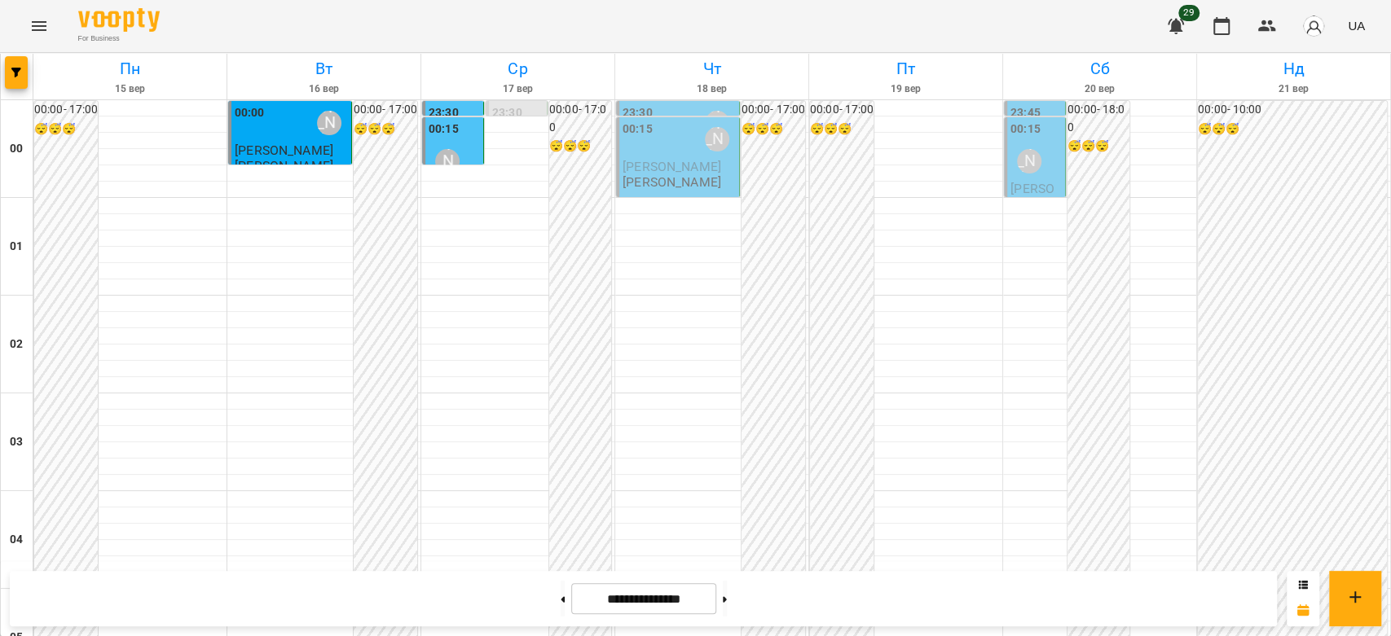
scroll to position [1702, 0]
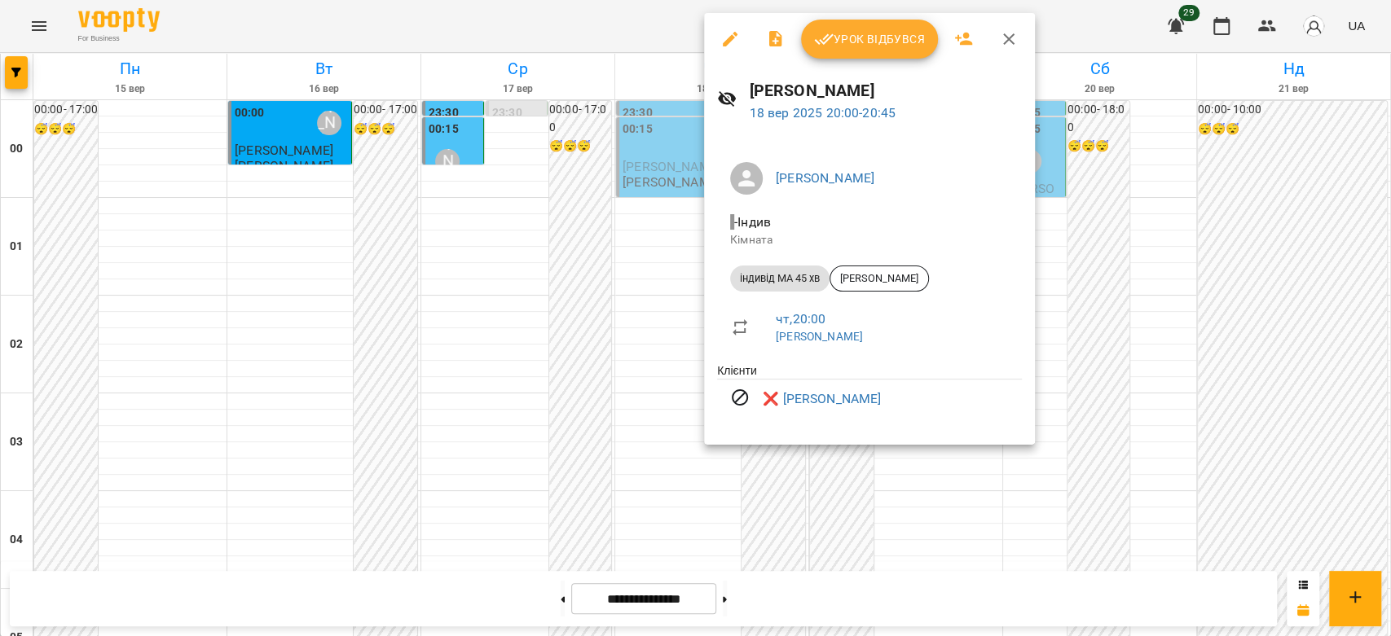
click at [673, 403] on div at bounding box center [695, 318] width 1391 height 636
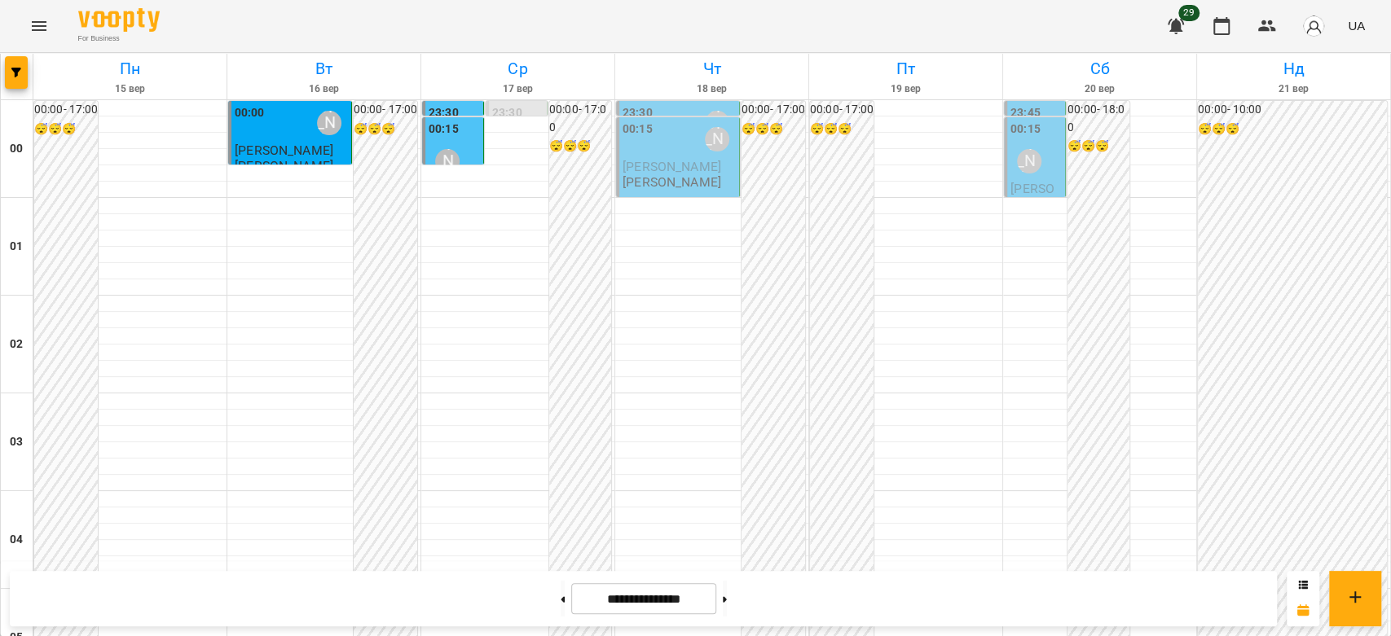
scroll to position [1521, 0]
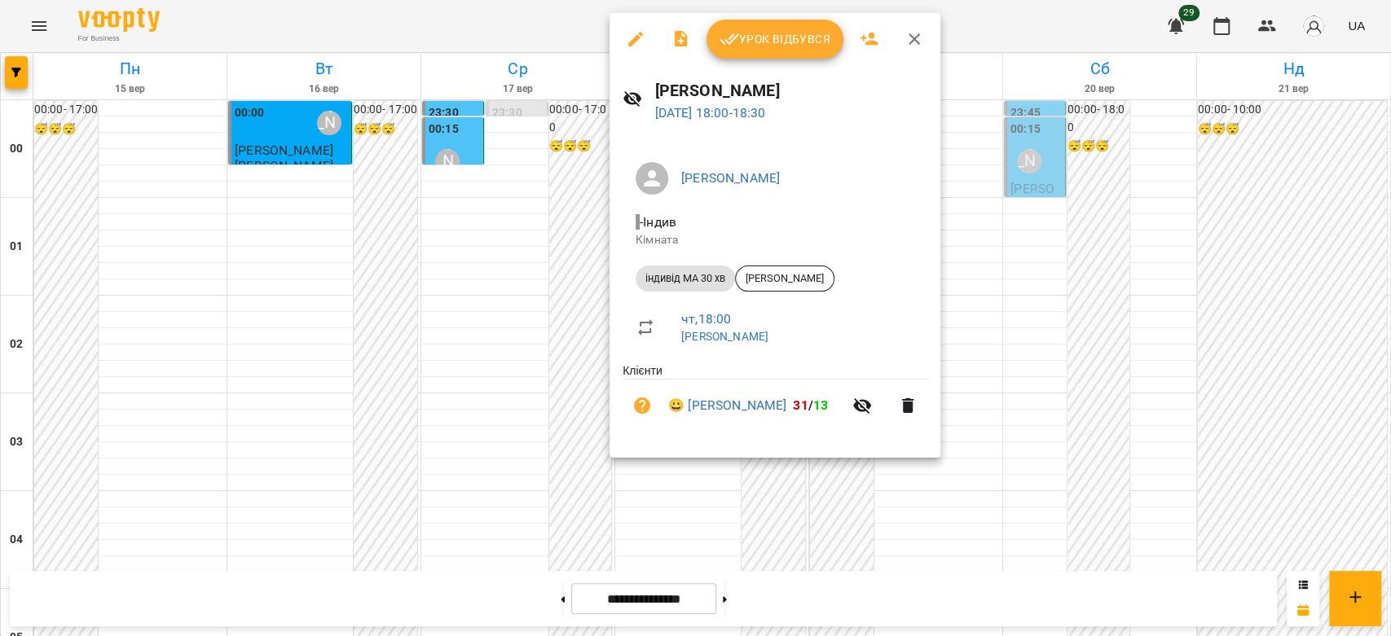
click at [562, 386] on div at bounding box center [695, 318] width 1391 height 636
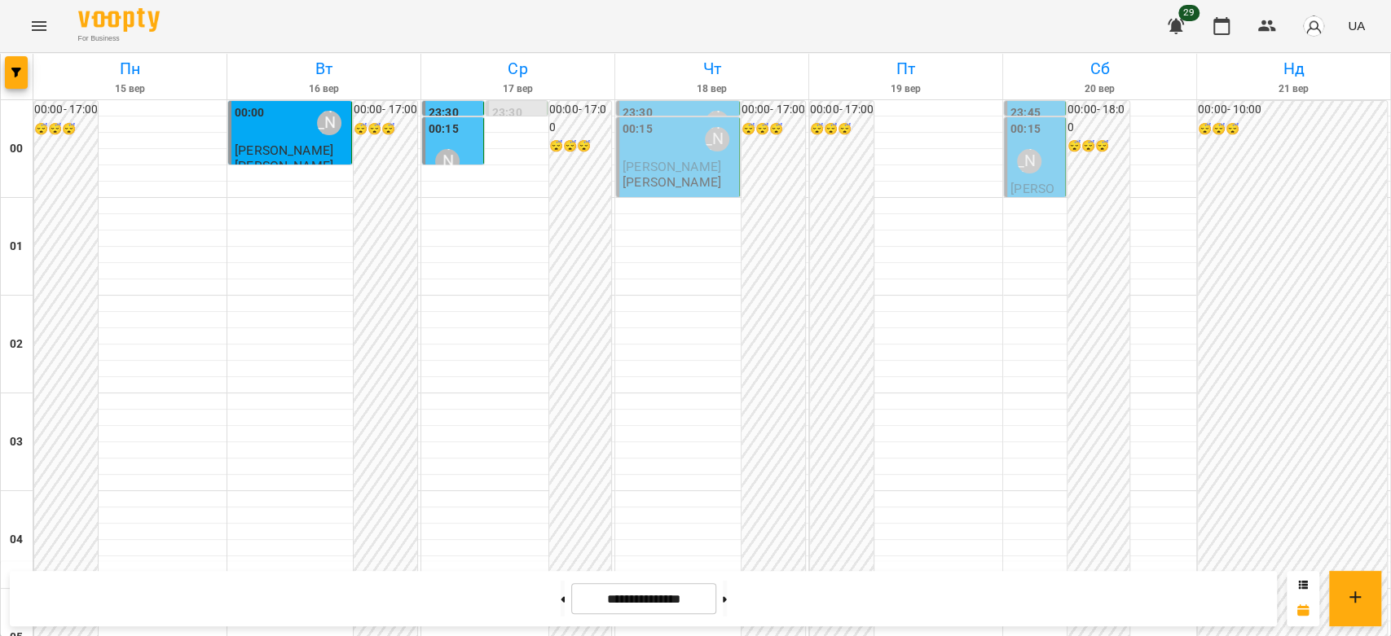
scroll to position [1612, 0]
click at [733, 604] on div at bounding box center [724, 599] width 17 height 36
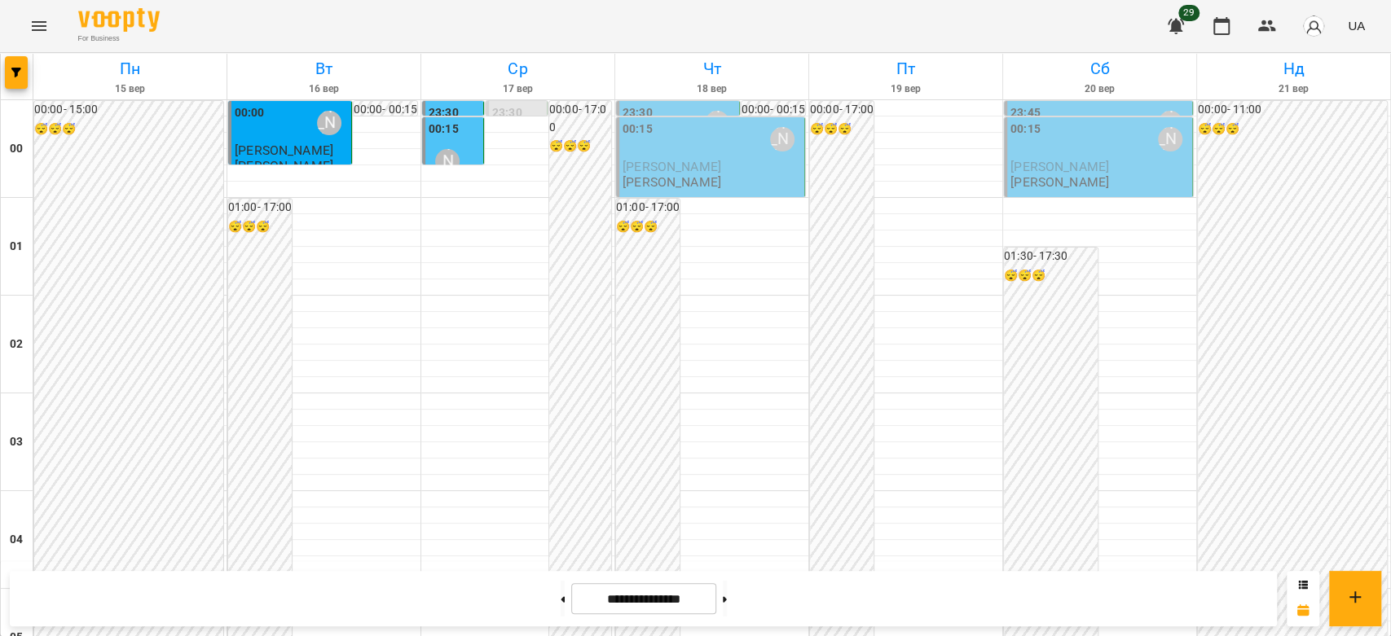
scroll to position [1884, 0]
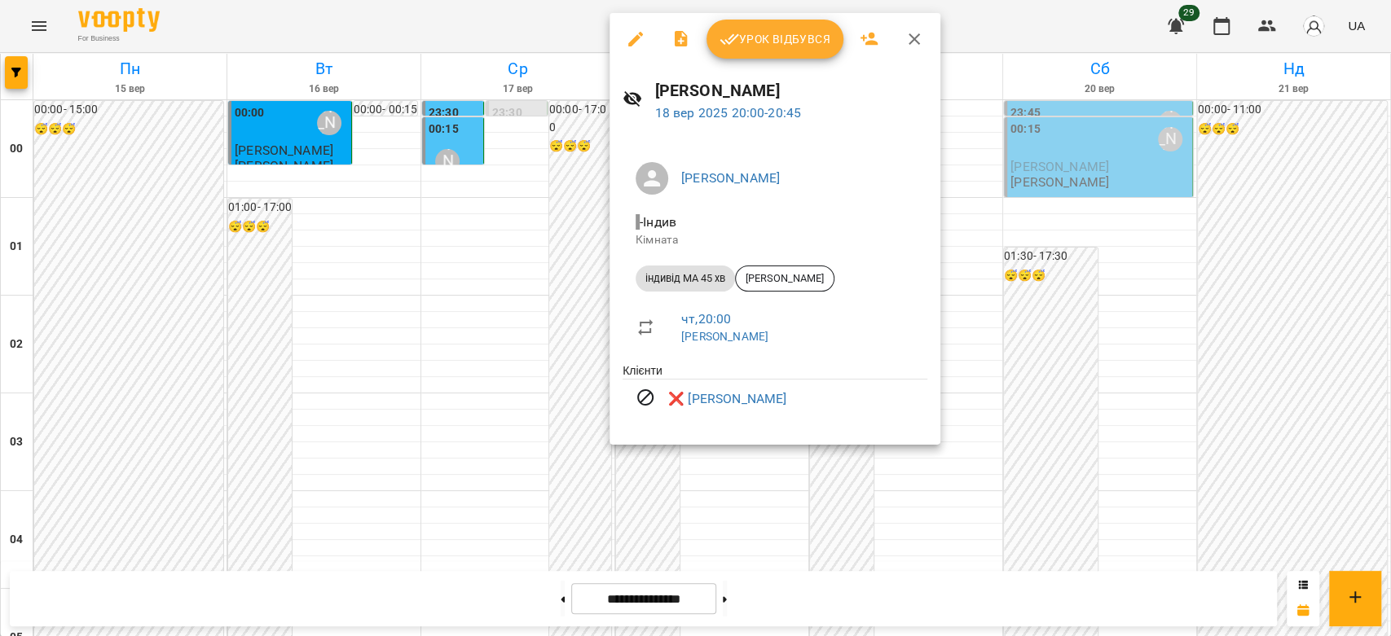
click at [1019, 275] on div at bounding box center [695, 318] width 1391 height 636
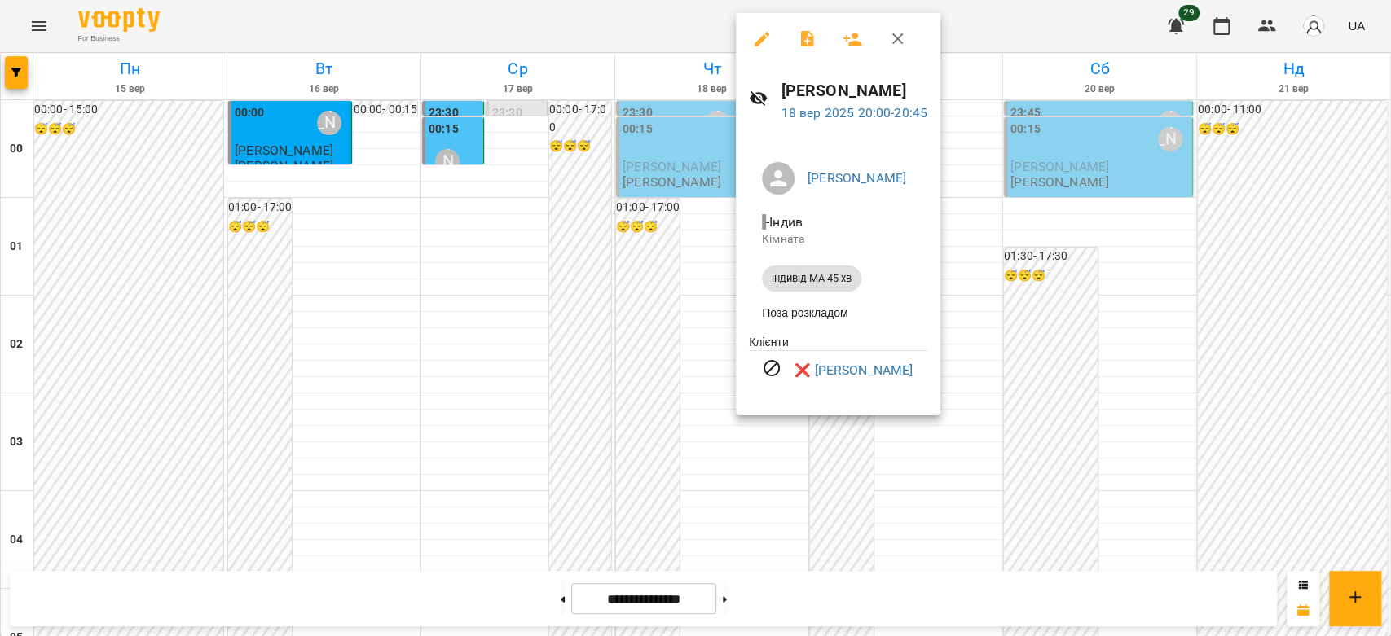
click at [1055, 262] on div at bounding box center [695, 318] width 1391 height 636
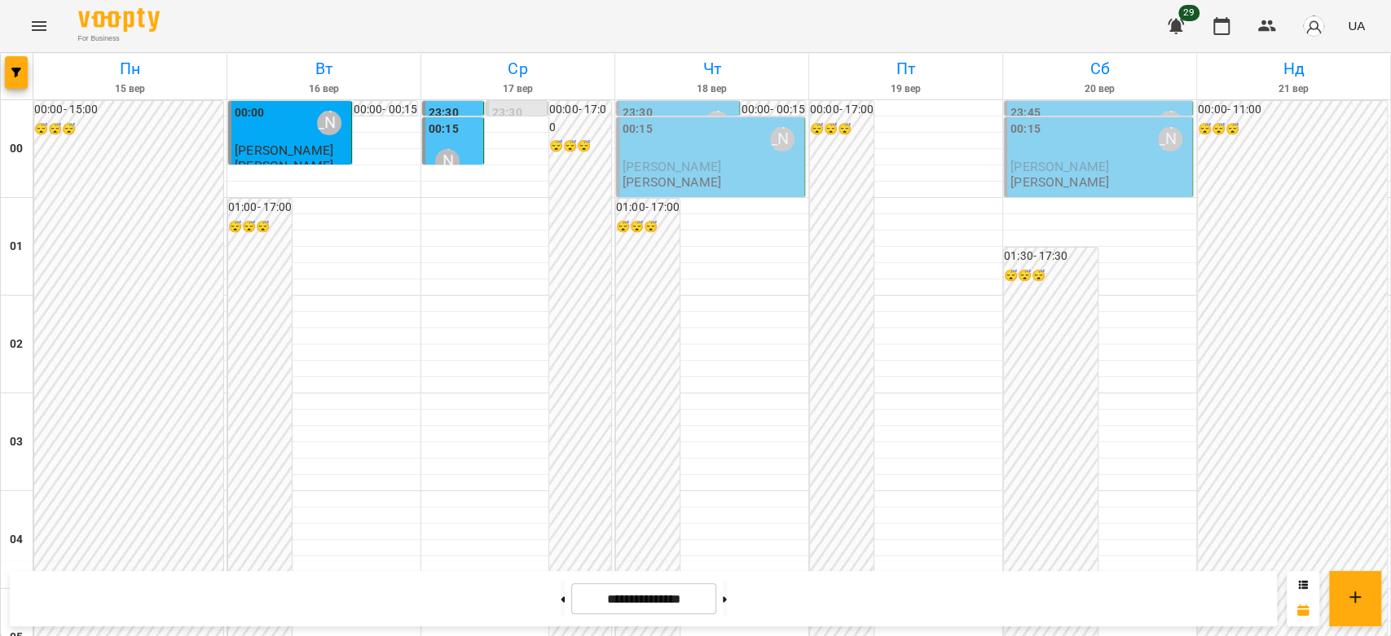
scroll to position [1612, 0]
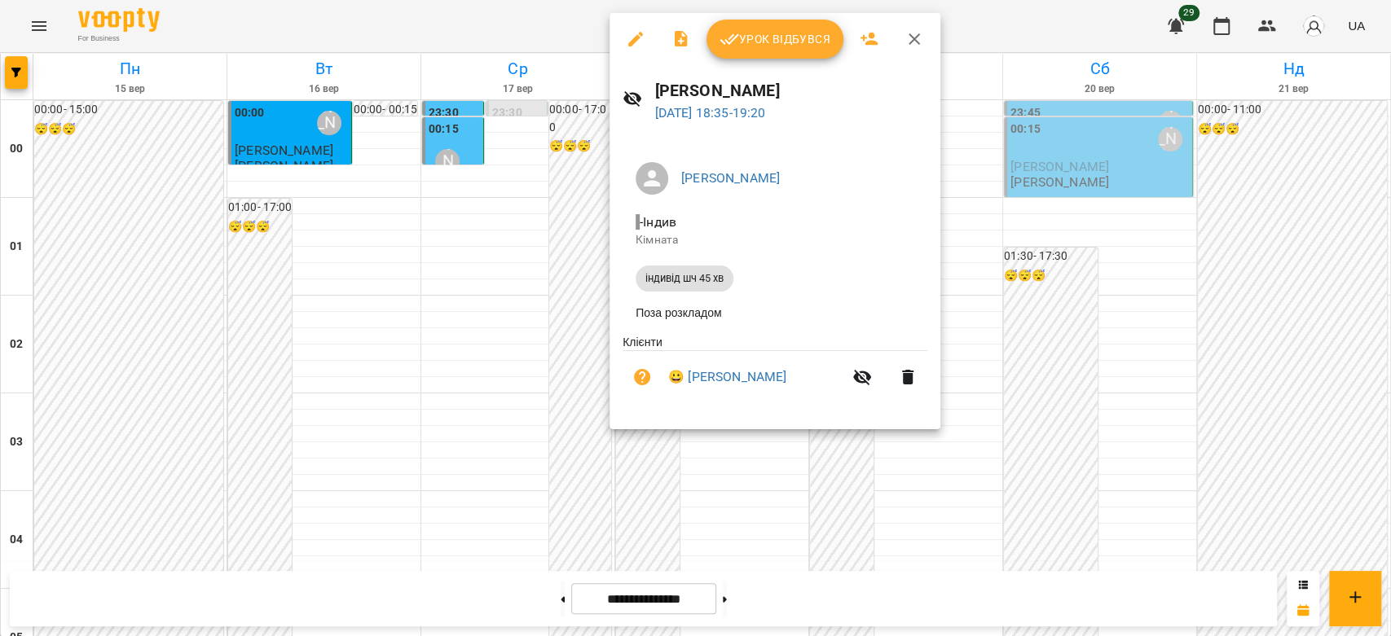
click at [1017, 306] on div at bounding box center [695, 318] width 1391 height 636
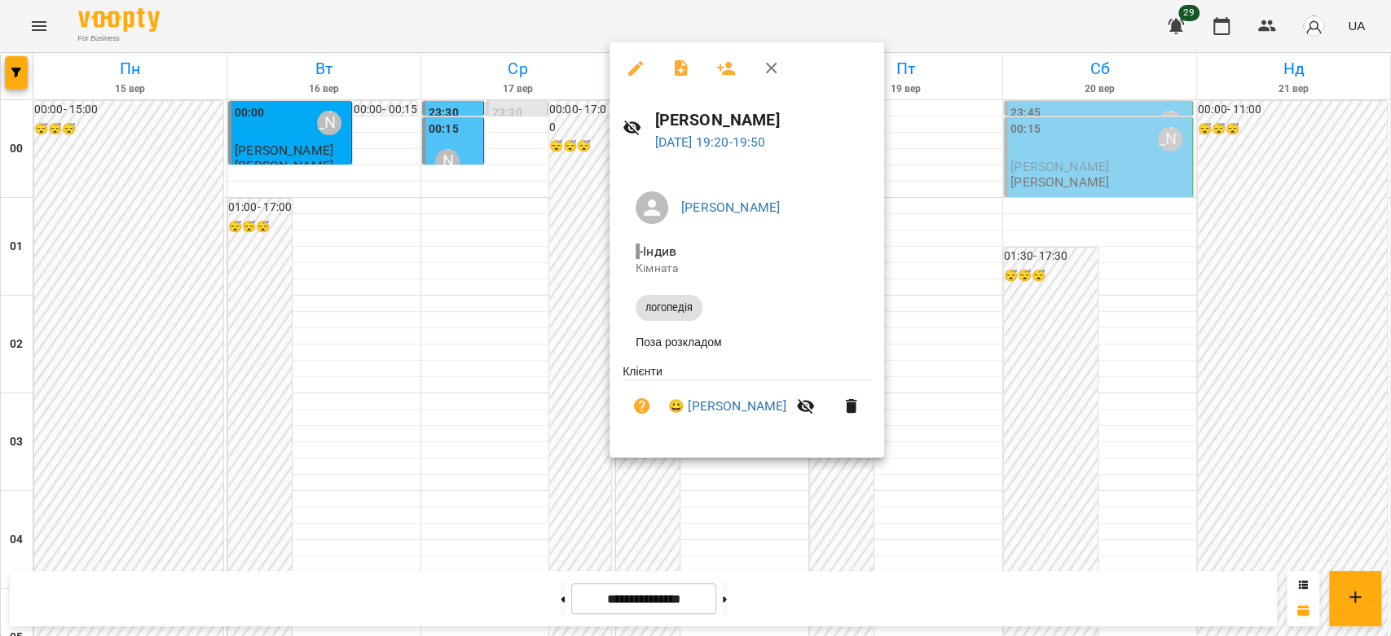
click at [1028, 337] on div at bounding box center [695, 318] width 1391 height 636
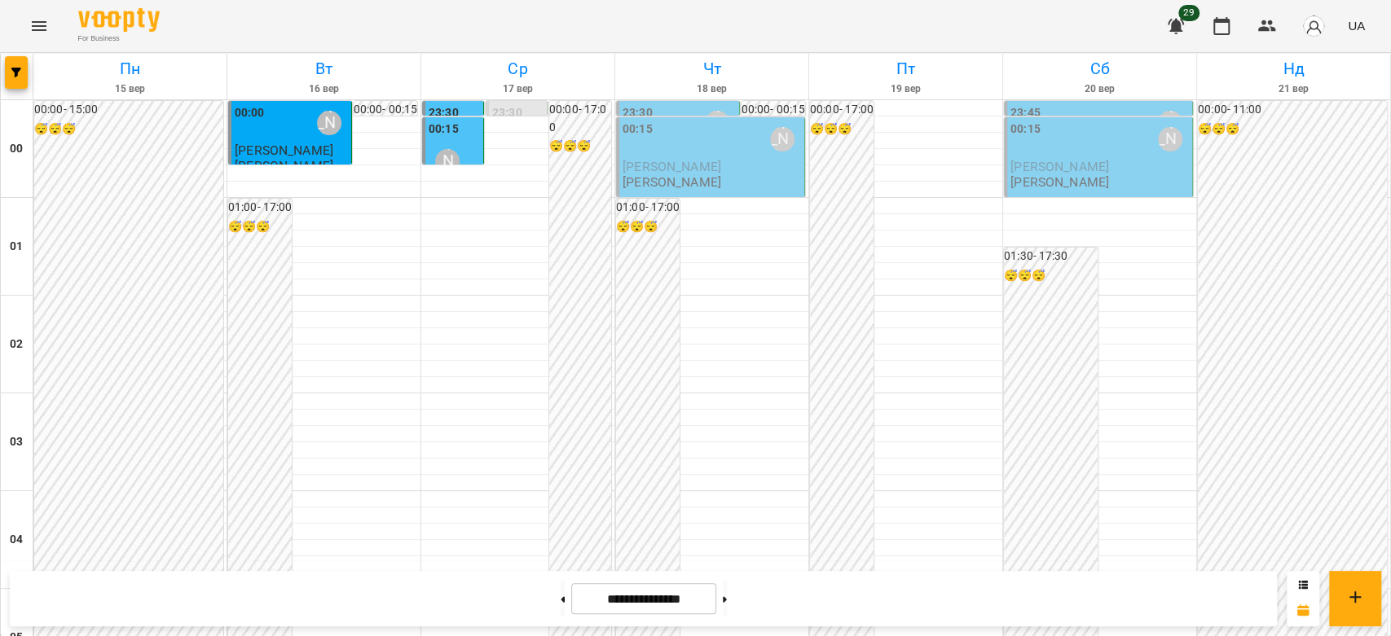
scroll to position [1884, 0]
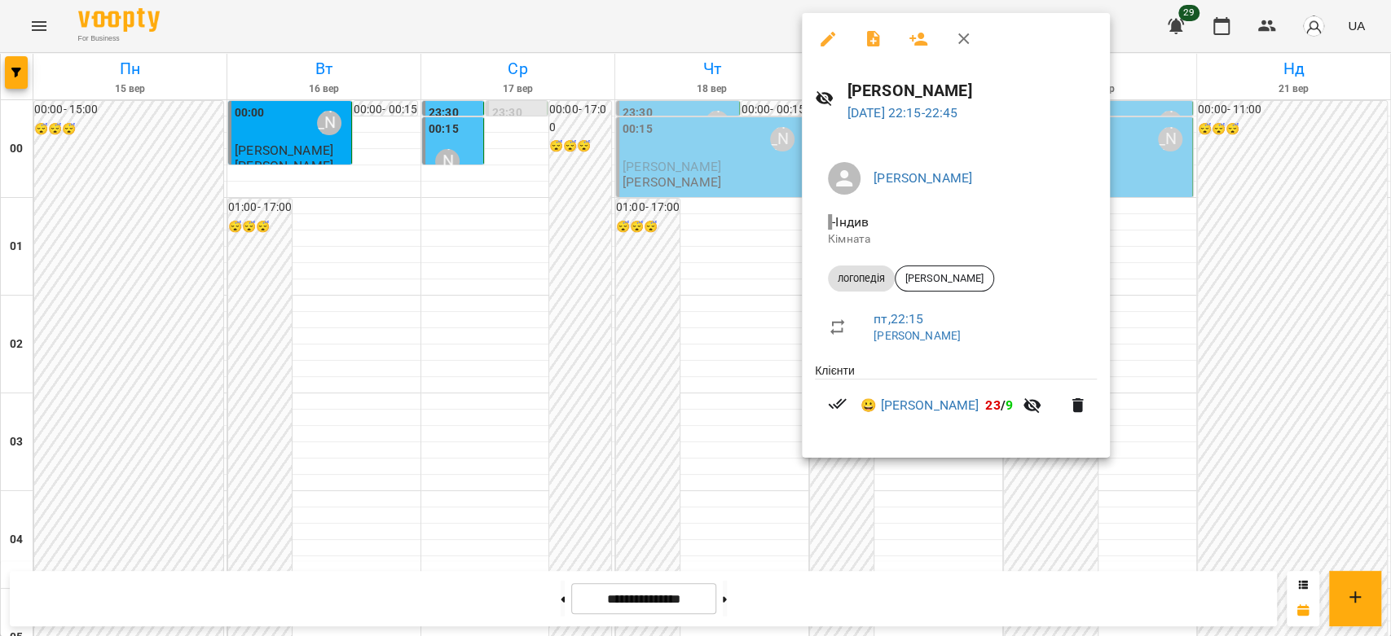
click at [622, 373] on div at bounding box center [695, 318] width 1391 height 636
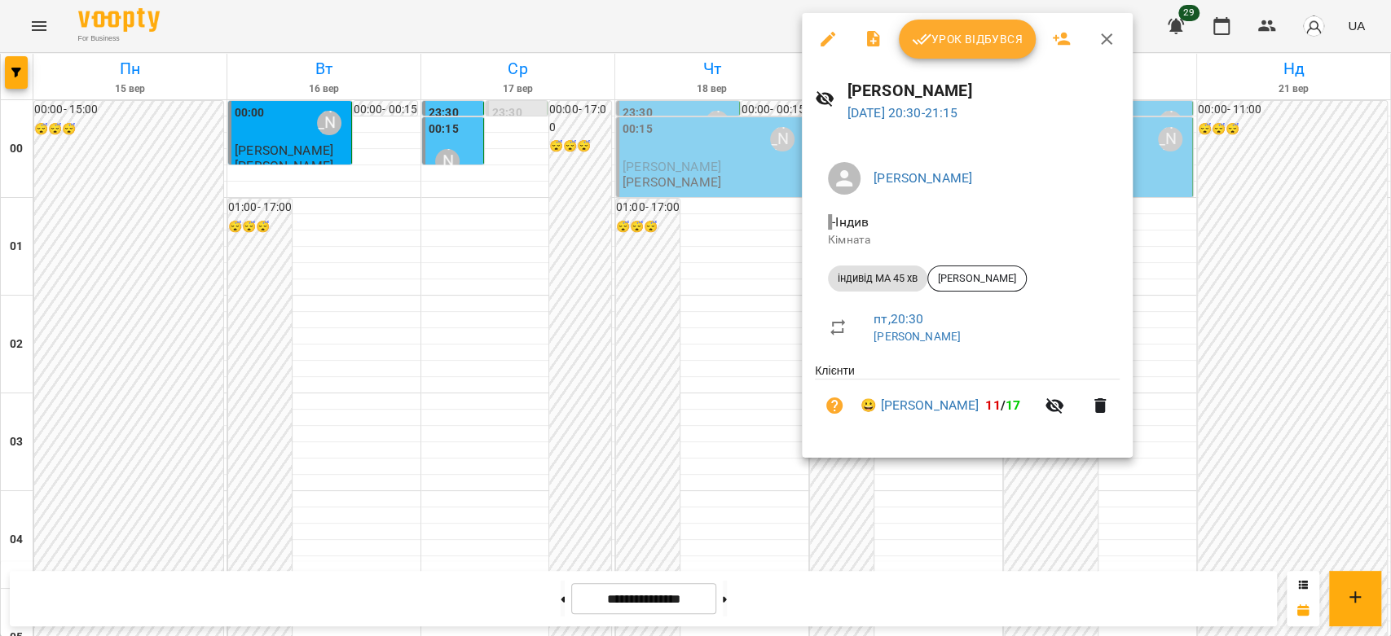
click at [648, 315] on div at bounding box center [695, 318] width 1391 height 636
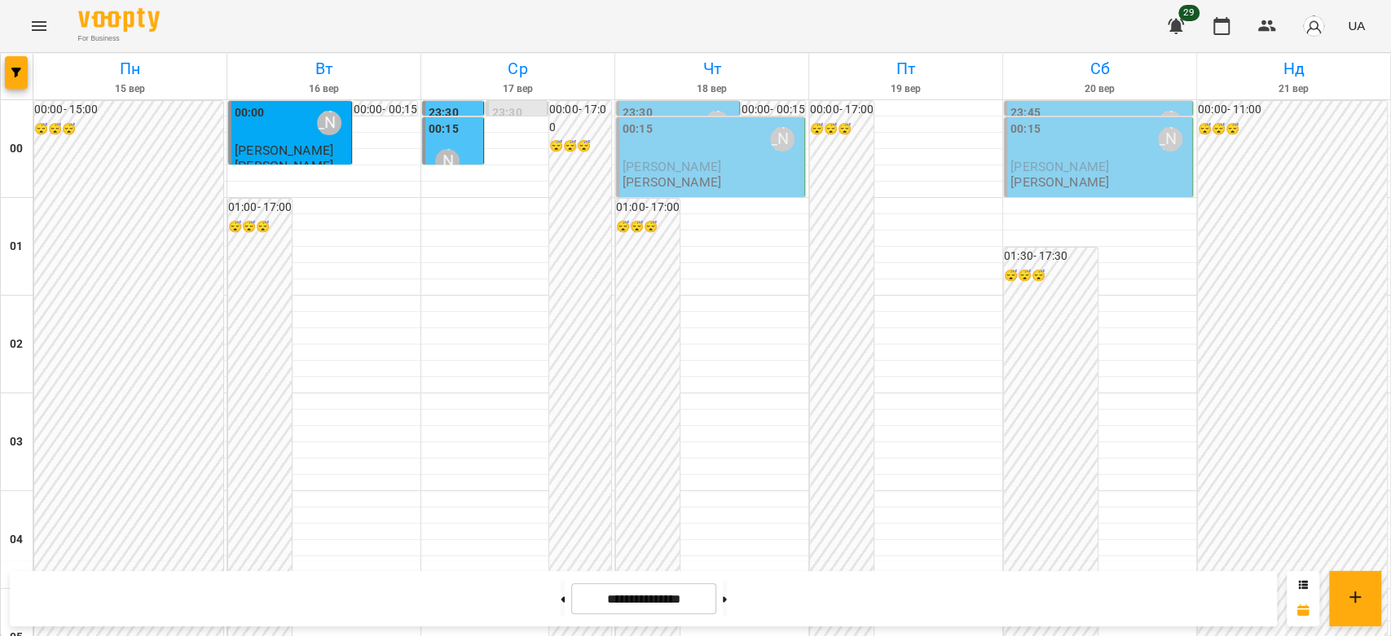
scroll to position [1431, 0]
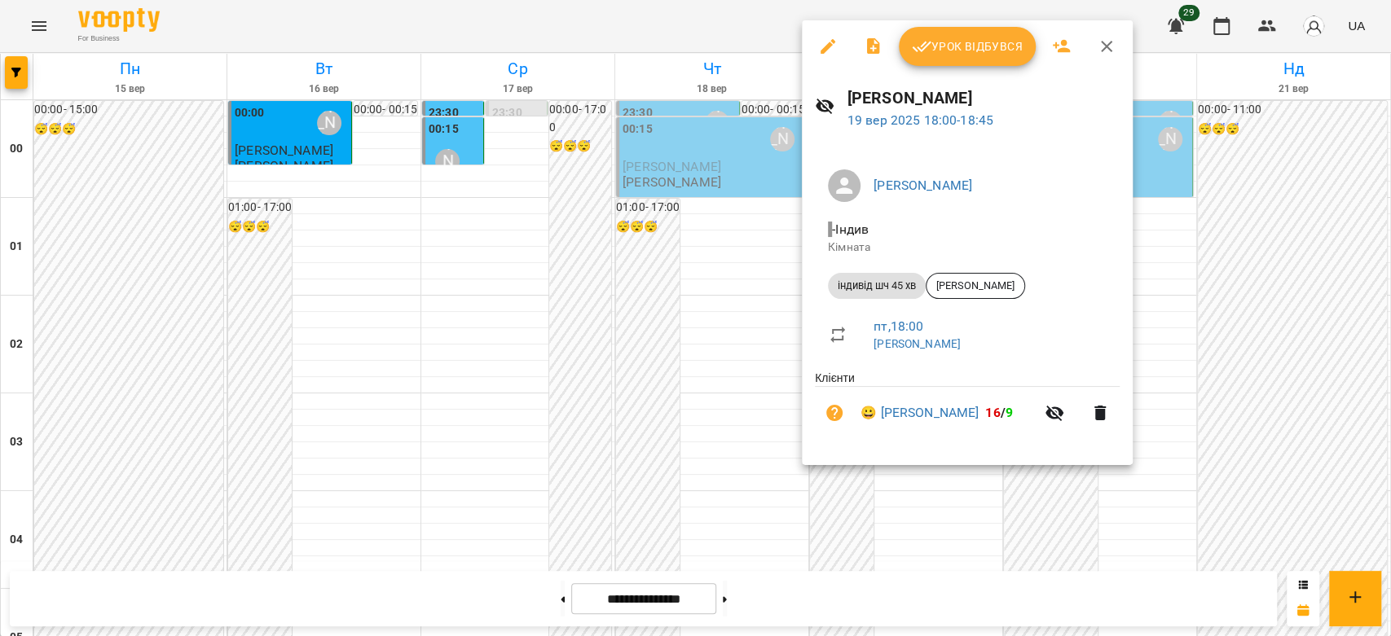
click at [1239, 422] on div at bounding box center [695, 318] width 1391 height 636
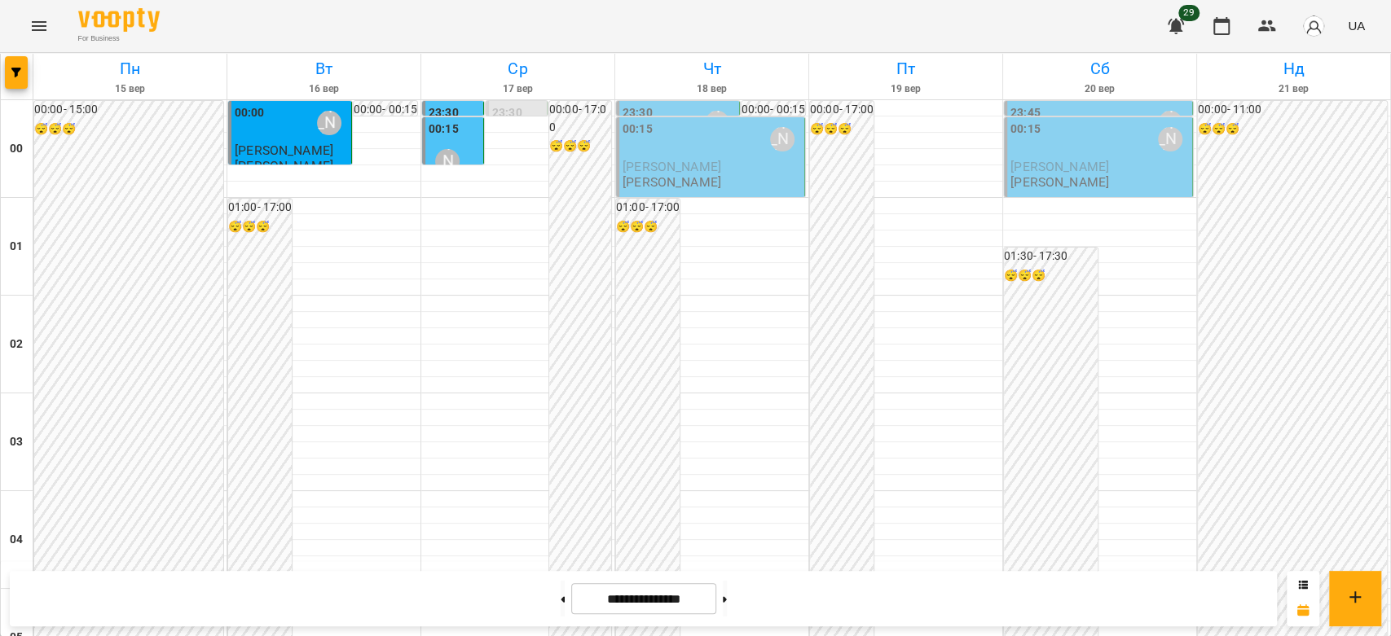
scroll to position [1702, 0]
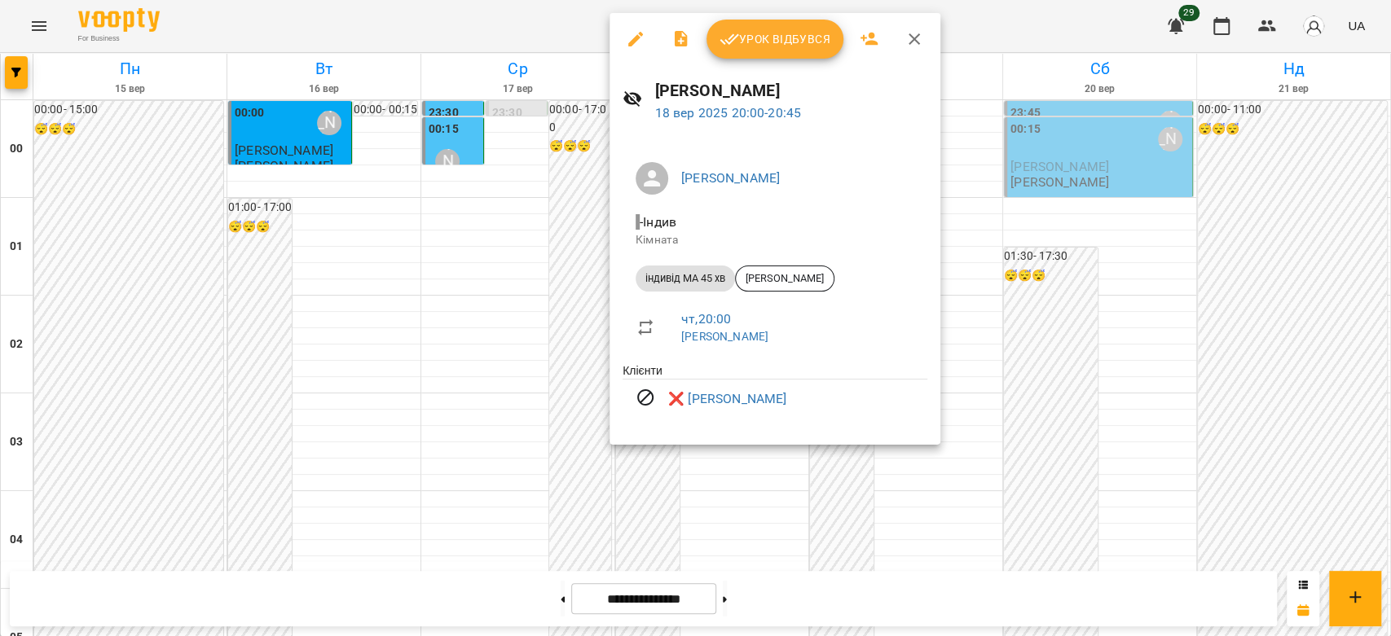
click at [498, 386] on div at bounding box center [695, 318] width 1391 height 636
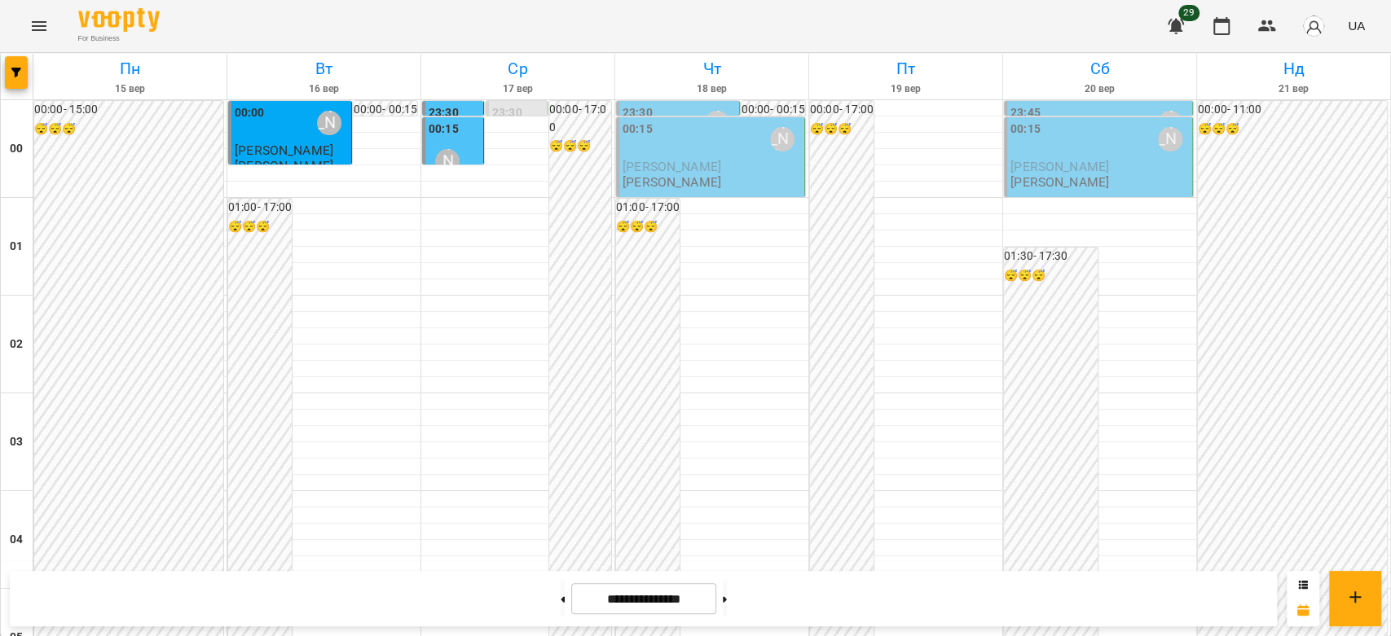
scroll to position [1811, 0]
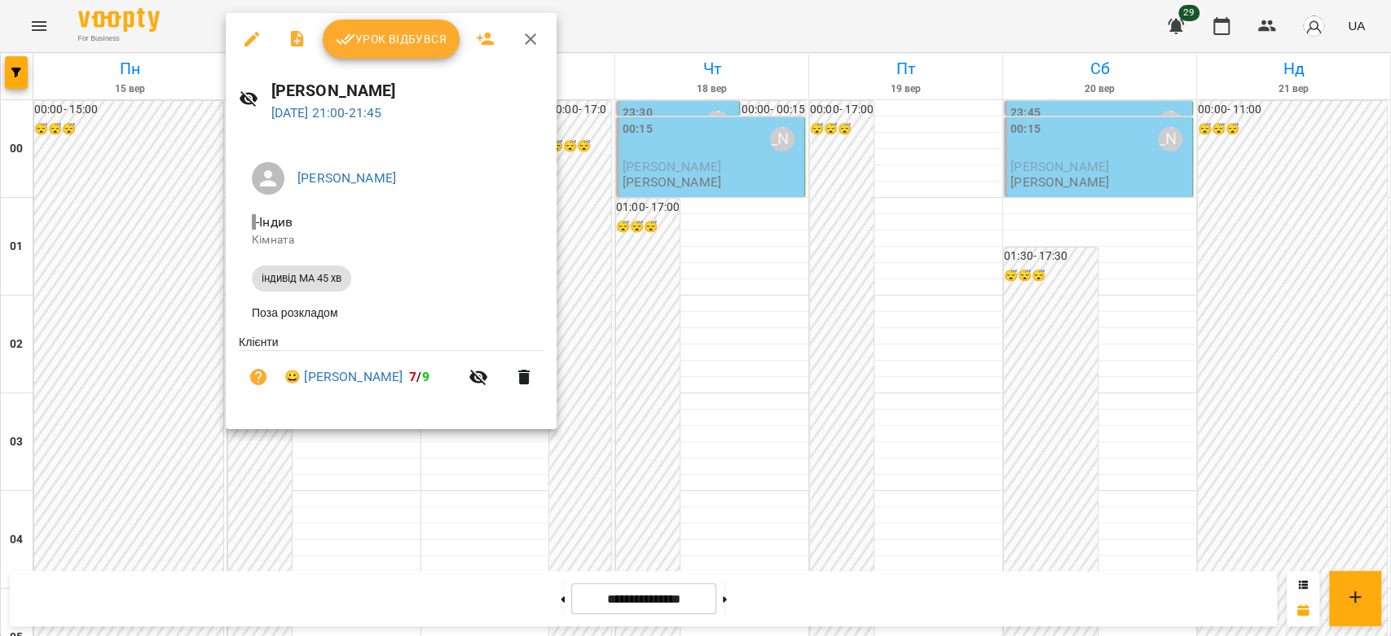
click at [442, 45] on span "Урок відбувся" at bounding box center [391, 39] width 111 height 20
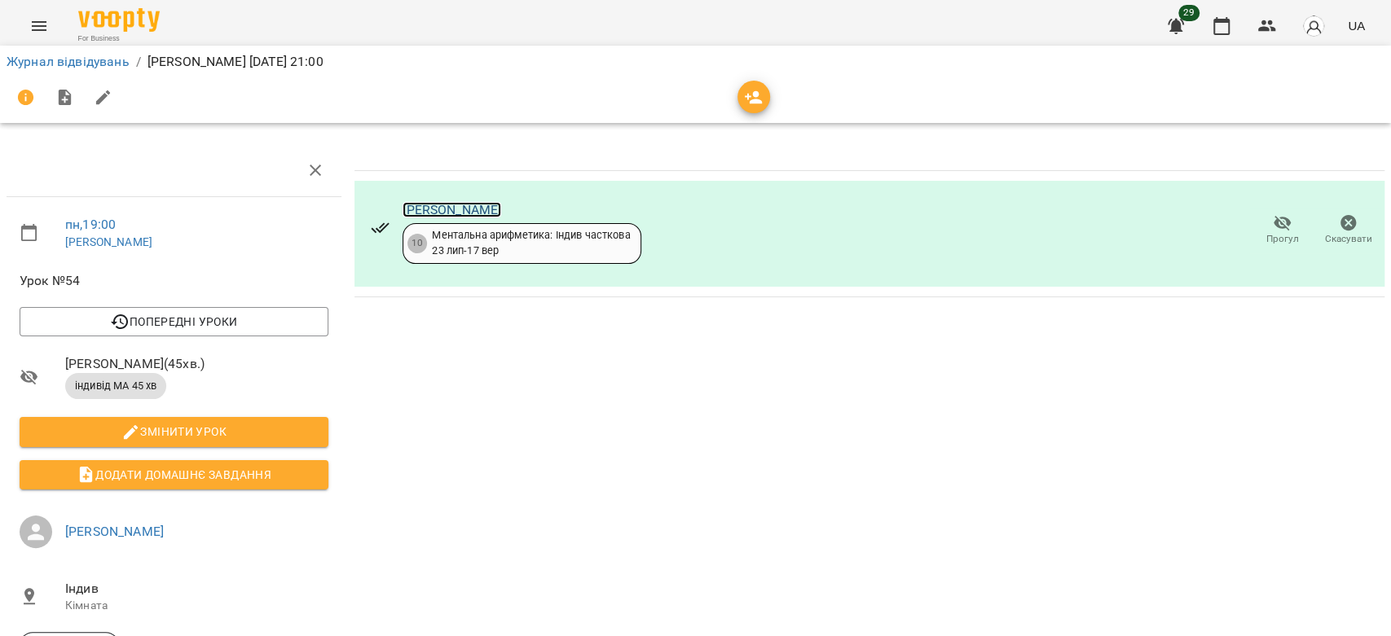
click at [501, 212] on link "[PERSON_NAME]" at bounding box center [452, 209] width 99 height 15
click at [47, 58] on link "Журнал відвідувань" at bounding box center [68, 61] width 123 height 15
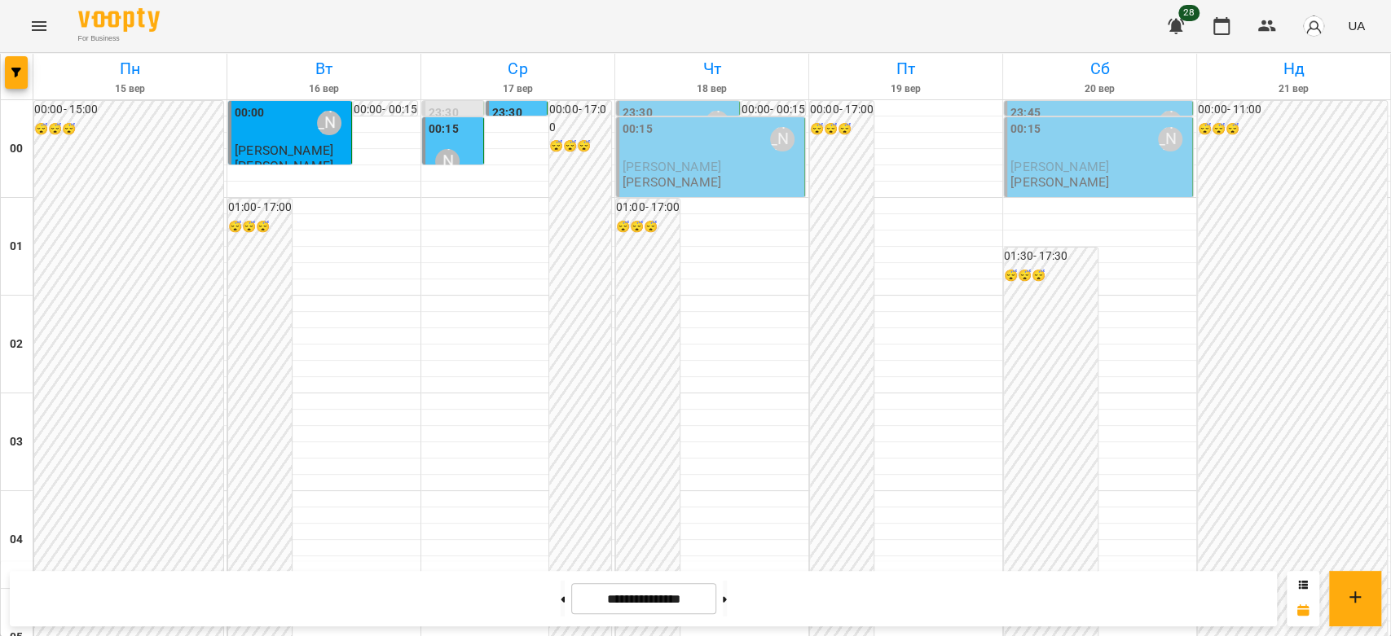
scroll to position [1448, 0]
